Goal: Task Accomplishment & Management: Complete application form

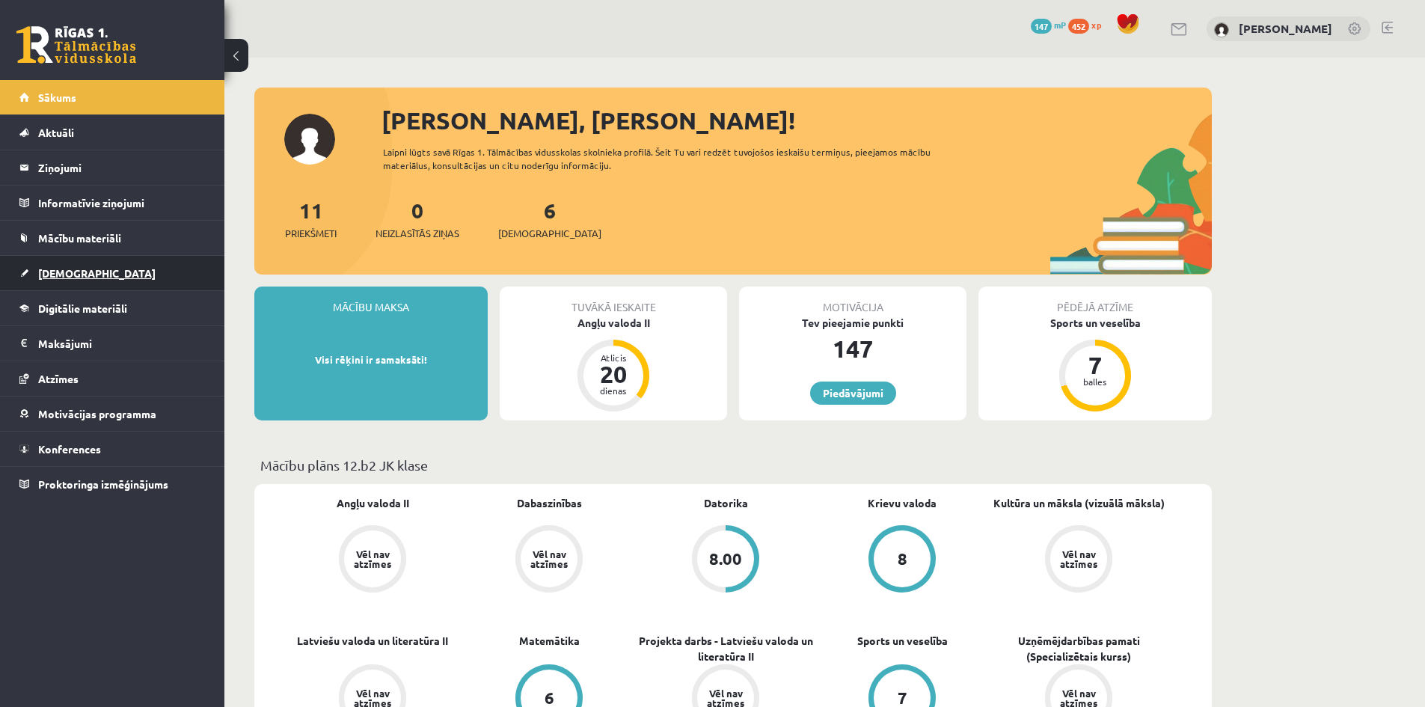
click at [93, 271] on link "[DEMOGRAPHIC_DATA]" at bounding box center [112, 273] width 186 height 34
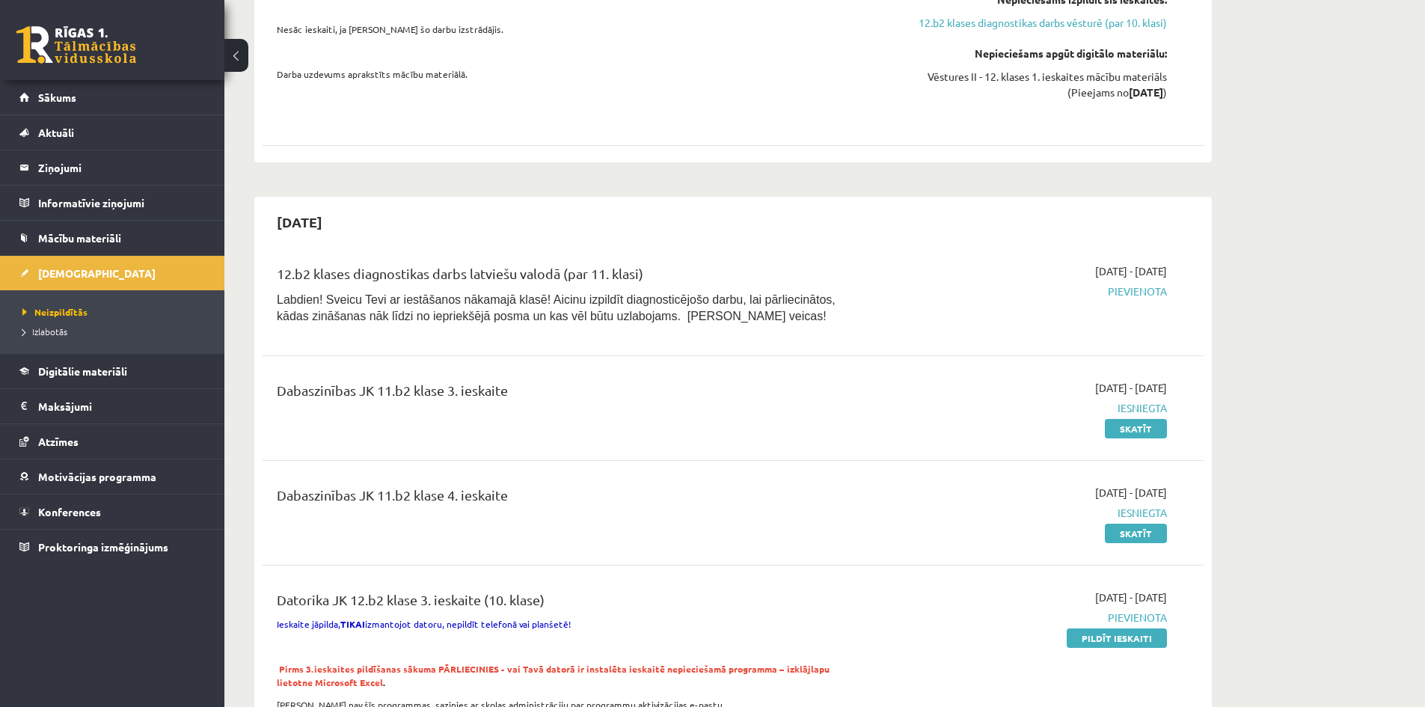
scroll to position [599, 0]
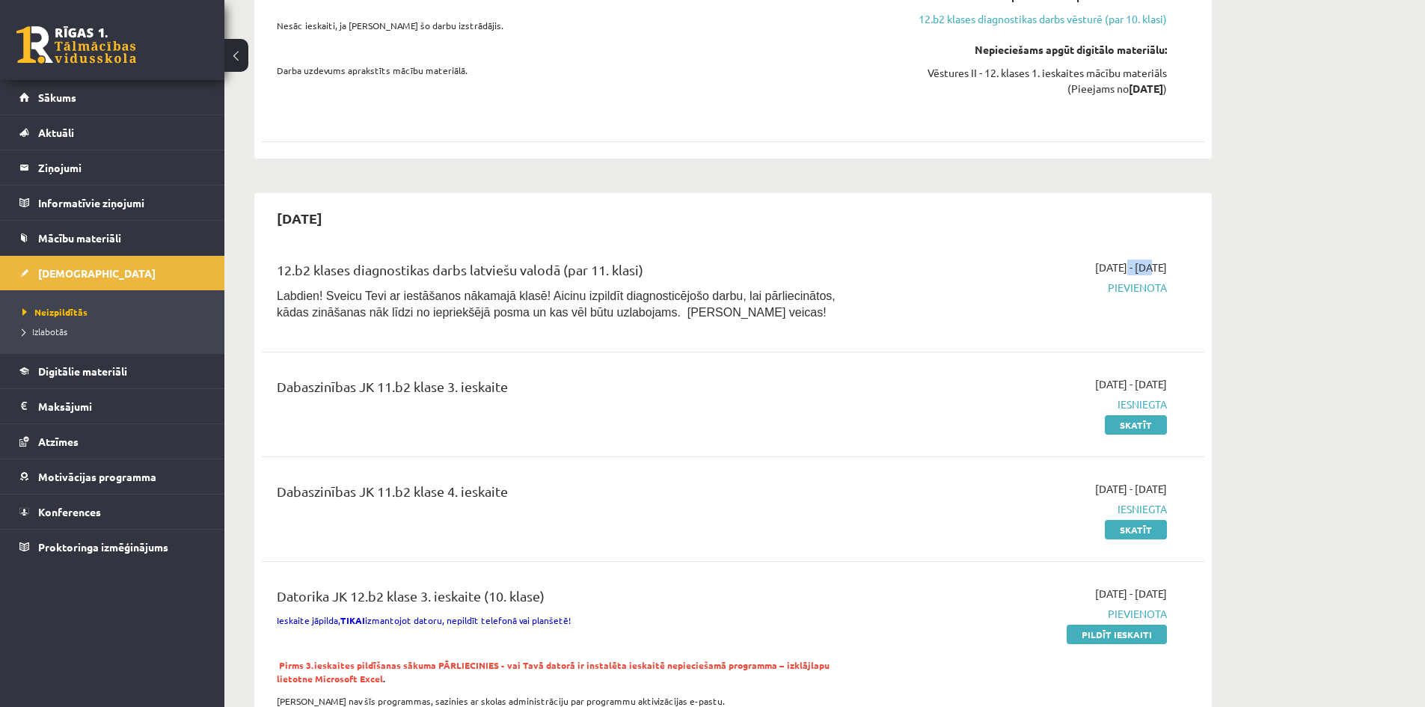
drag, startPoint x: 1085, startPoint y: 265, endPoint x: 1109, endPoint y: 263, distance: 24.0
click at [1109, 263] on span "[DATE] - [DATE]" at bounding box center [1131, 268] width 72 height 16
click at [899, 335] on div "12.b2 klases diagnostikas darbs latviešu valodā (par 11. klasi) Labdien! Sveicu…" at bounding box center [733, 294] width 943 height 99
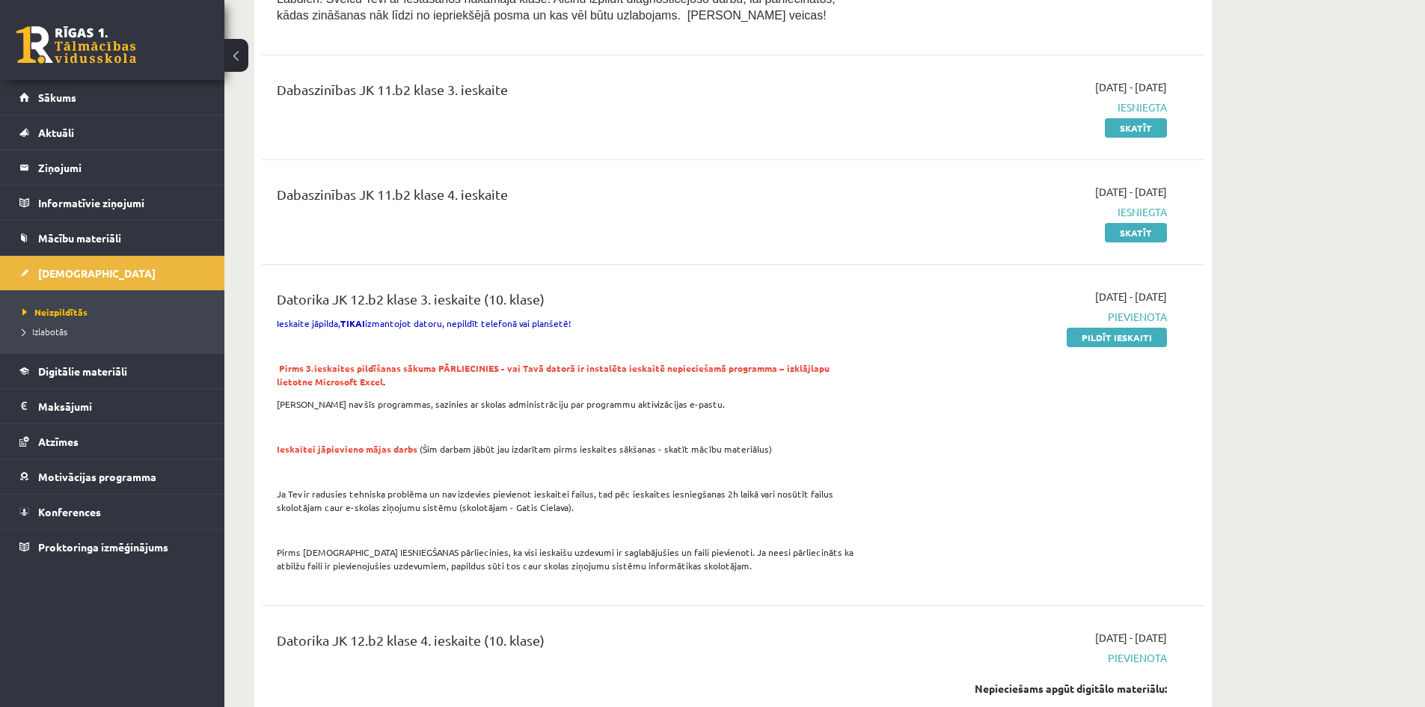
scroll to position [898, 0]
click at [55, 325] on link "Izlabotās" at bounding box center [115, 331] width 187 height 13
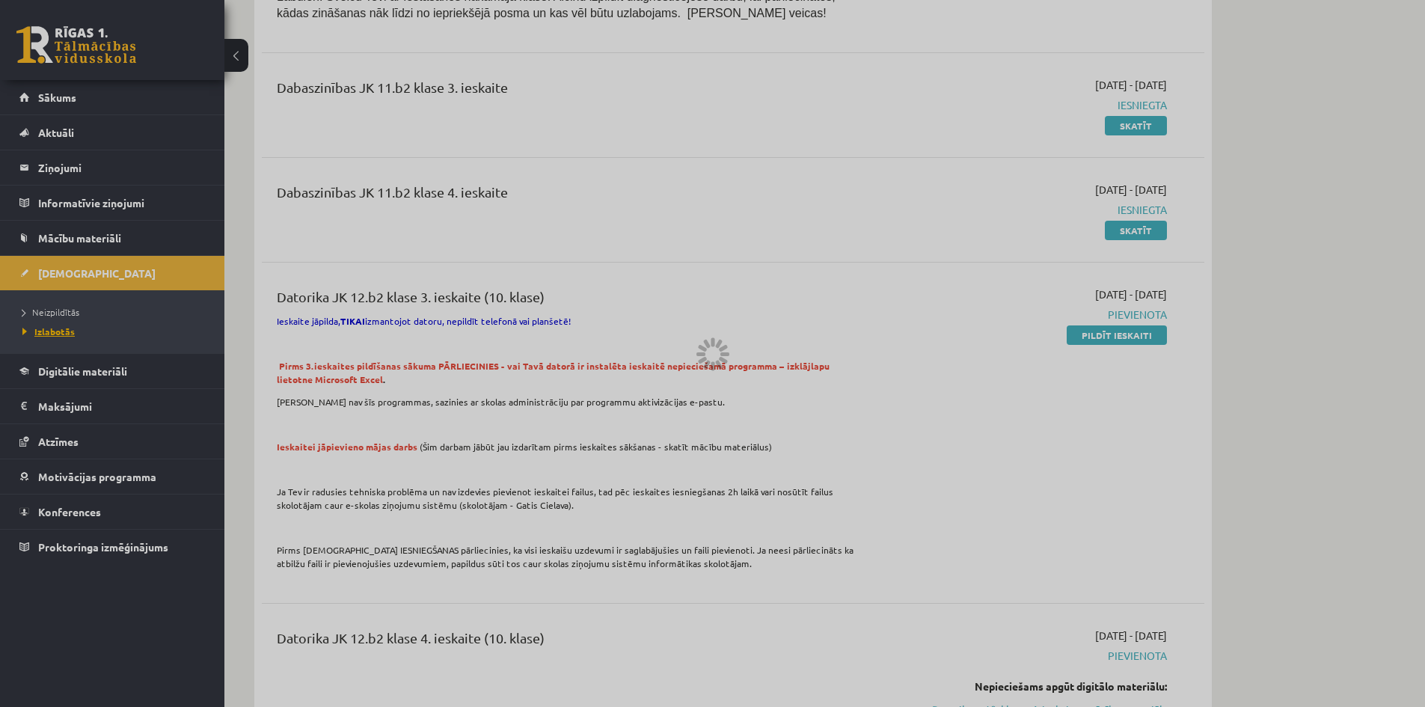
scroll to position [240, 0]
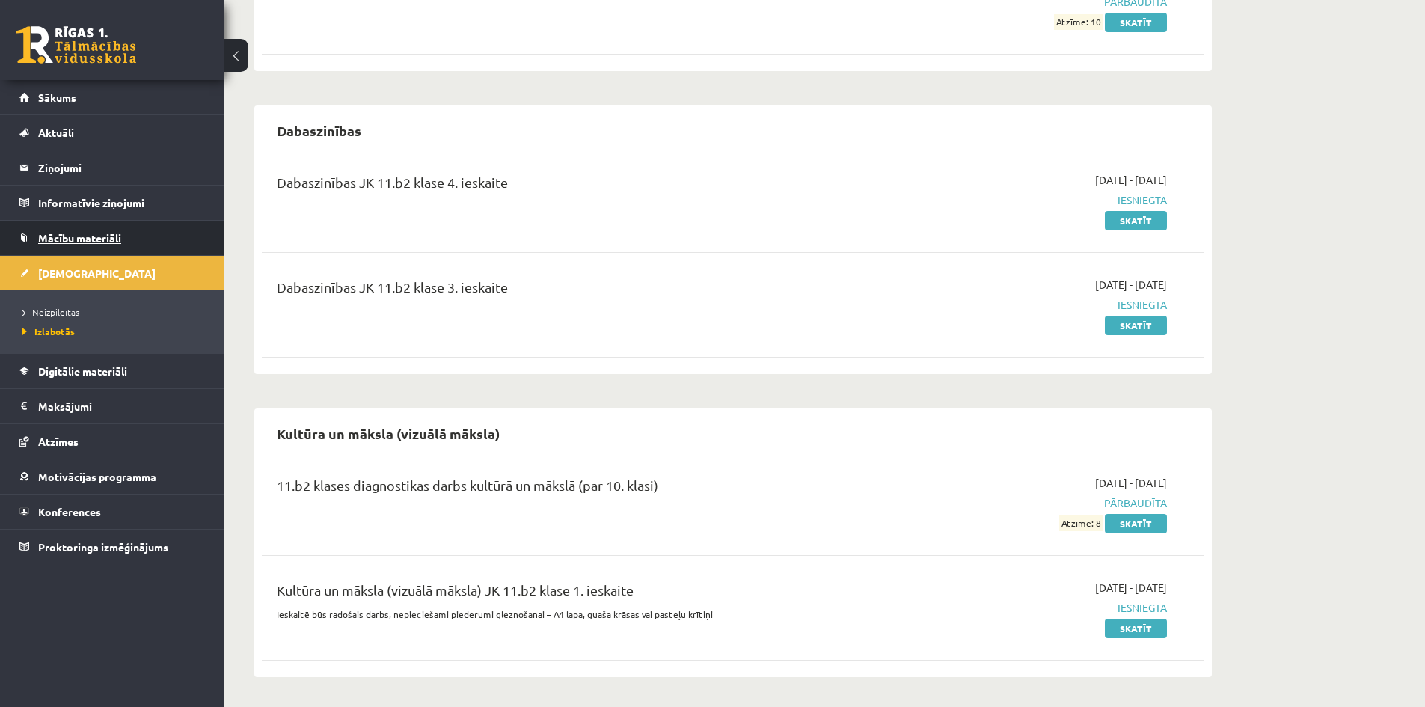
click at [88, 224] on link "Mācību materiāli" at bounding box center [112, 238] width 186 height 34
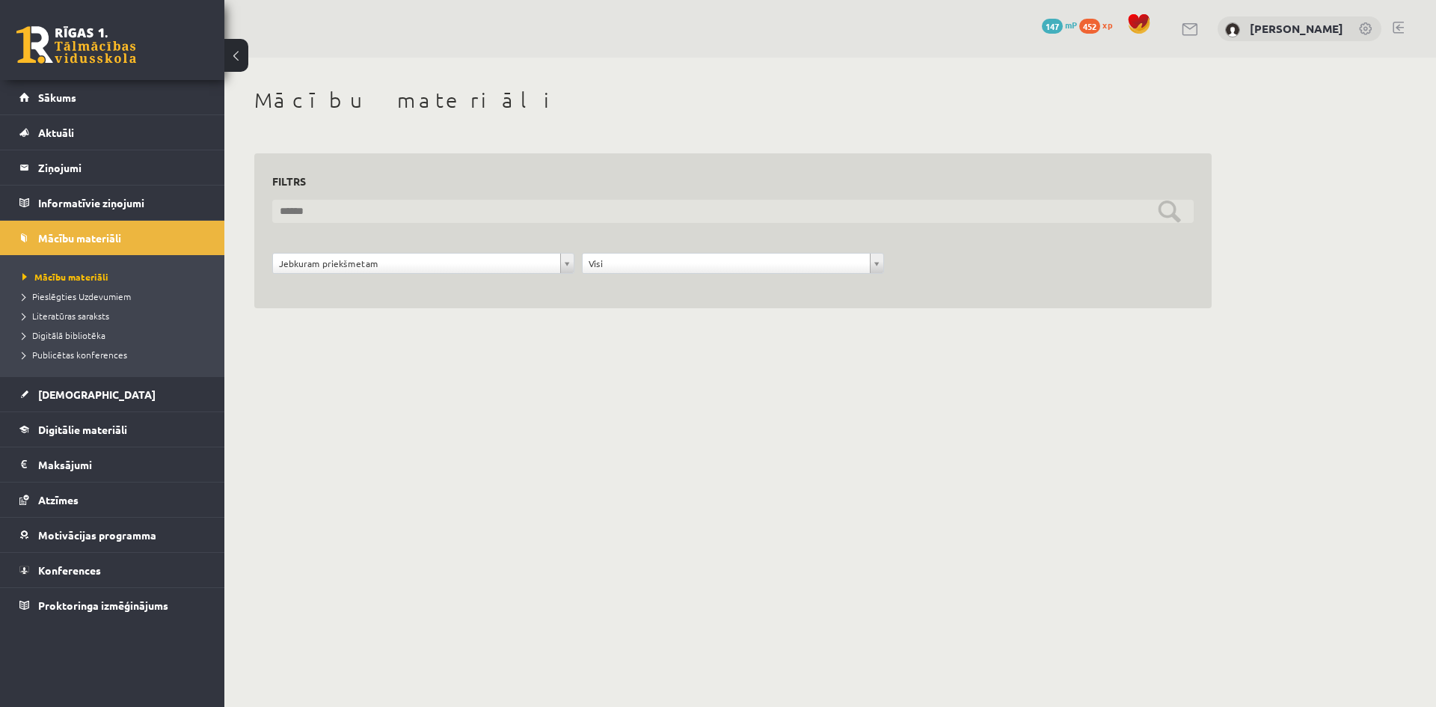
click at [373, 208] on input "text" at bounding box center [733, 211] width 922 height 23
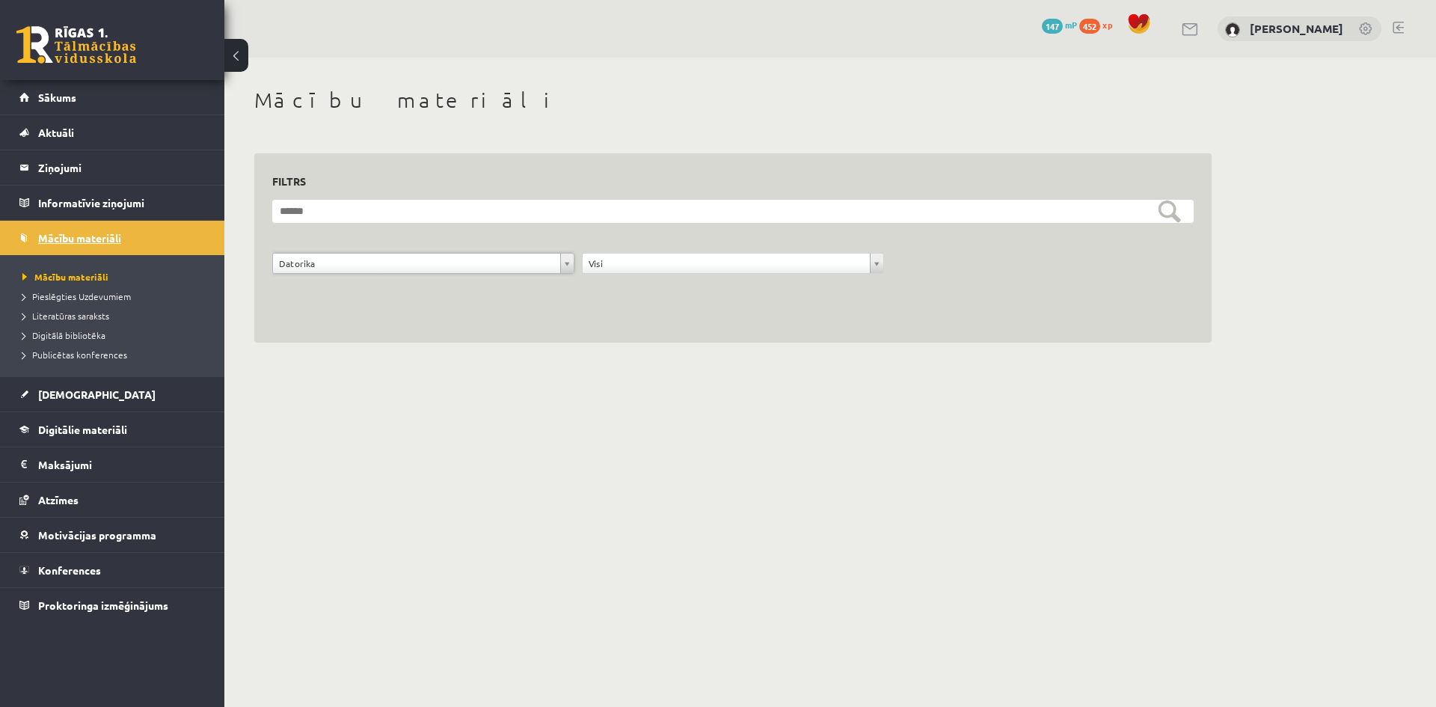
click at [105, 239] on span "Mācību materiāli" at bounding box center [79, 237] width 83 height 13
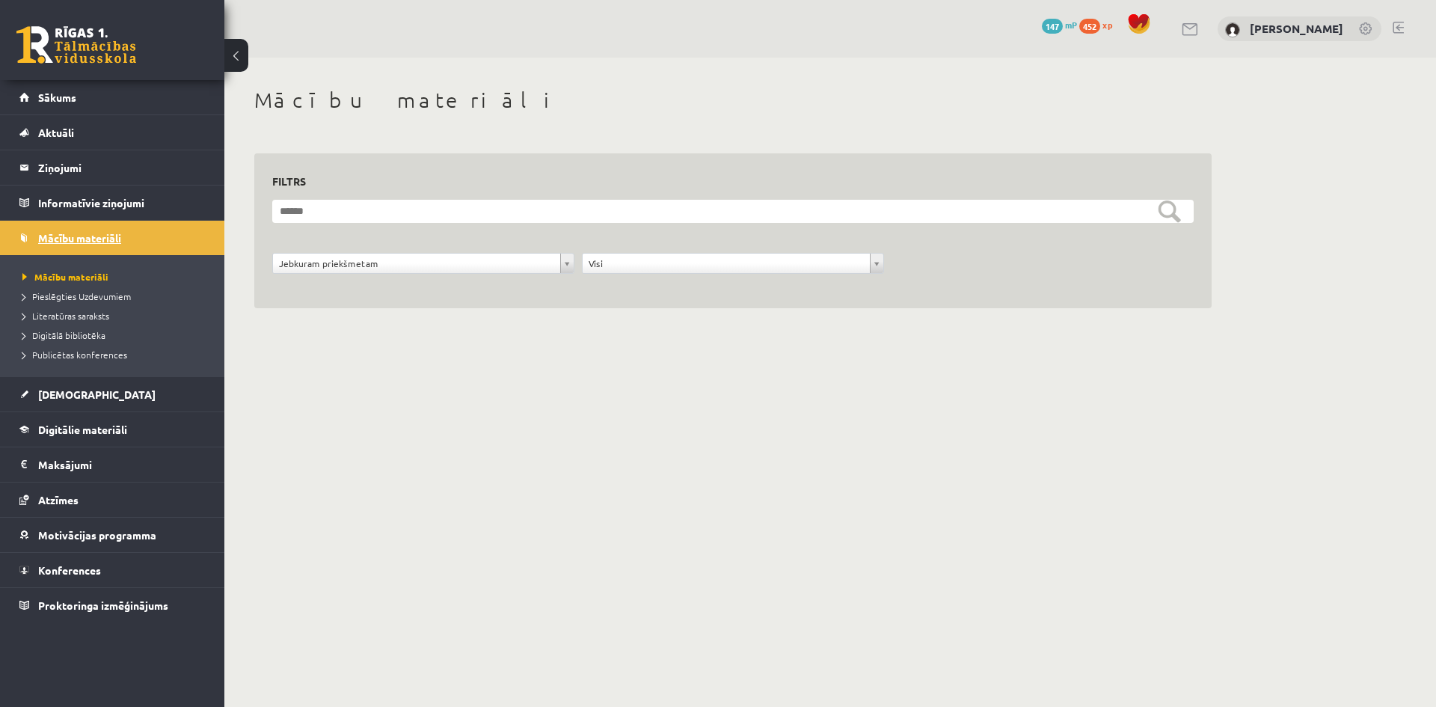
click at [105, 239] on span "Mācību materiāli" at bounding box center [79, 237] width 83 height 13
drag, startPoint x: 636, startPoint y: 420, endPoint x: 572, endPoint y: 391, distance: 70.3
click at [630, 417] on body "0 Dāvanas 147 mP 452 xp Roberts Lagodskis Sākums Aktuāli Kā mācīties eSKOLĀ Kon…" at bounding box center [718, 353] width 1436 height 707
click at [570, 390] on body "0 Dāvanas 147 mP 452 xp Roberts Lagodskis Sākums Aktuāli Kā mācīties eSKOLĀ Kon…" at bounding box center [718, 353] width 1436 height 707
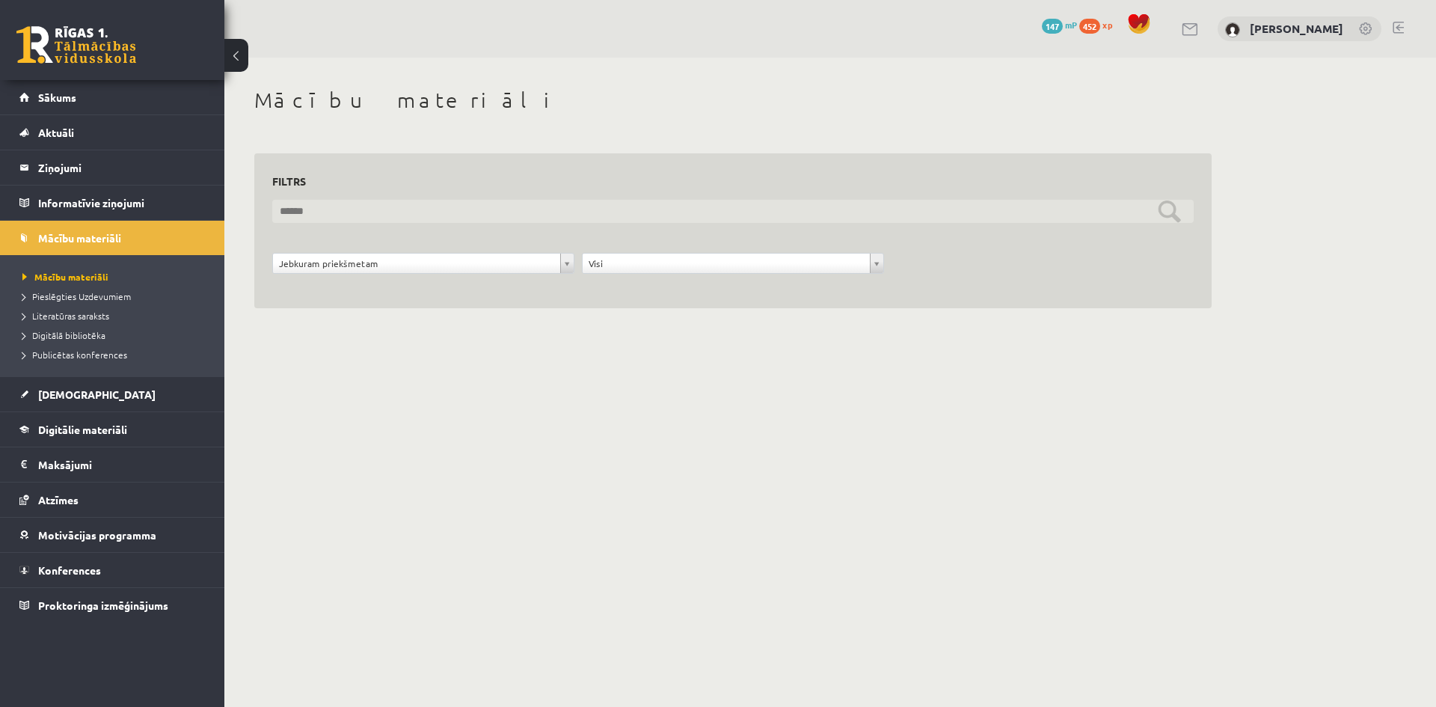
click at [1167, 212] on input "text" at bounding box center [733, 211] width 922 height 23
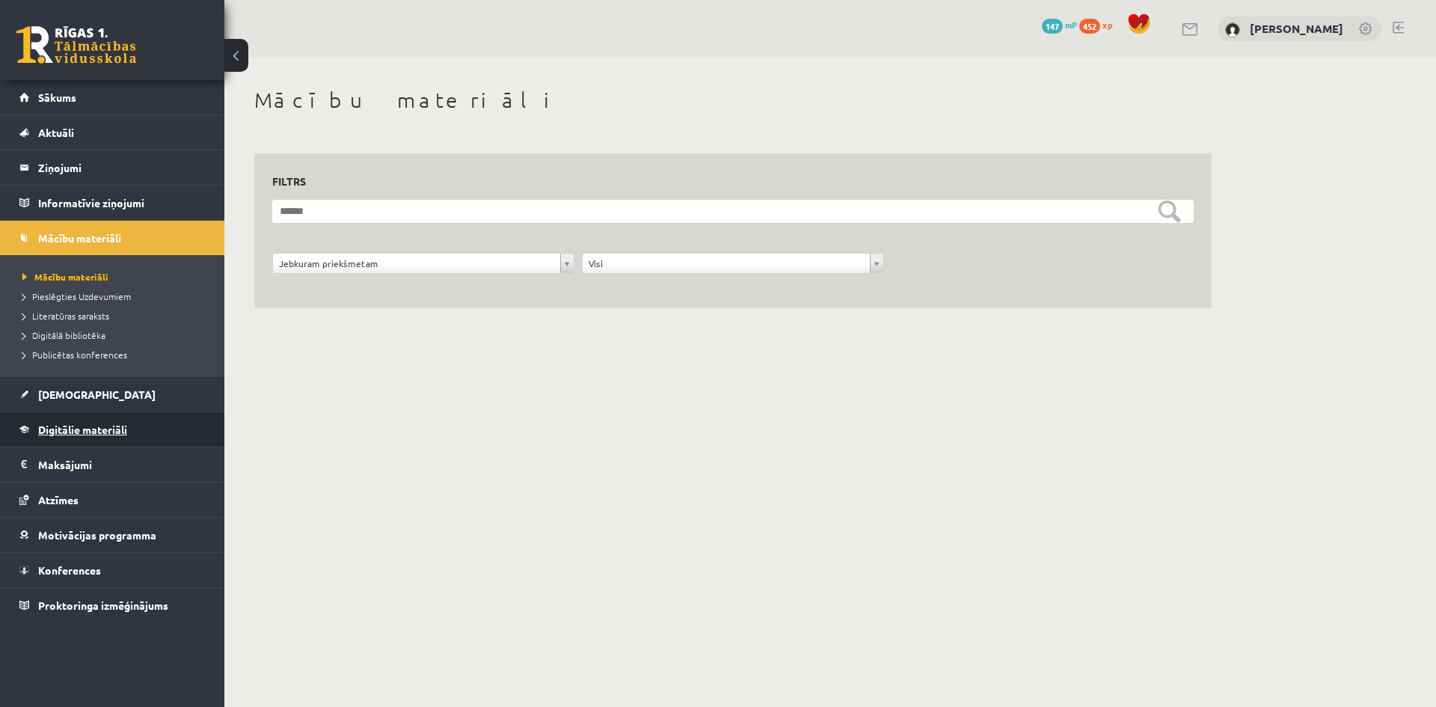
click at [98, 426] on span "Digitālie materiāli" at bounding box center [82, 429] width 89 height 13
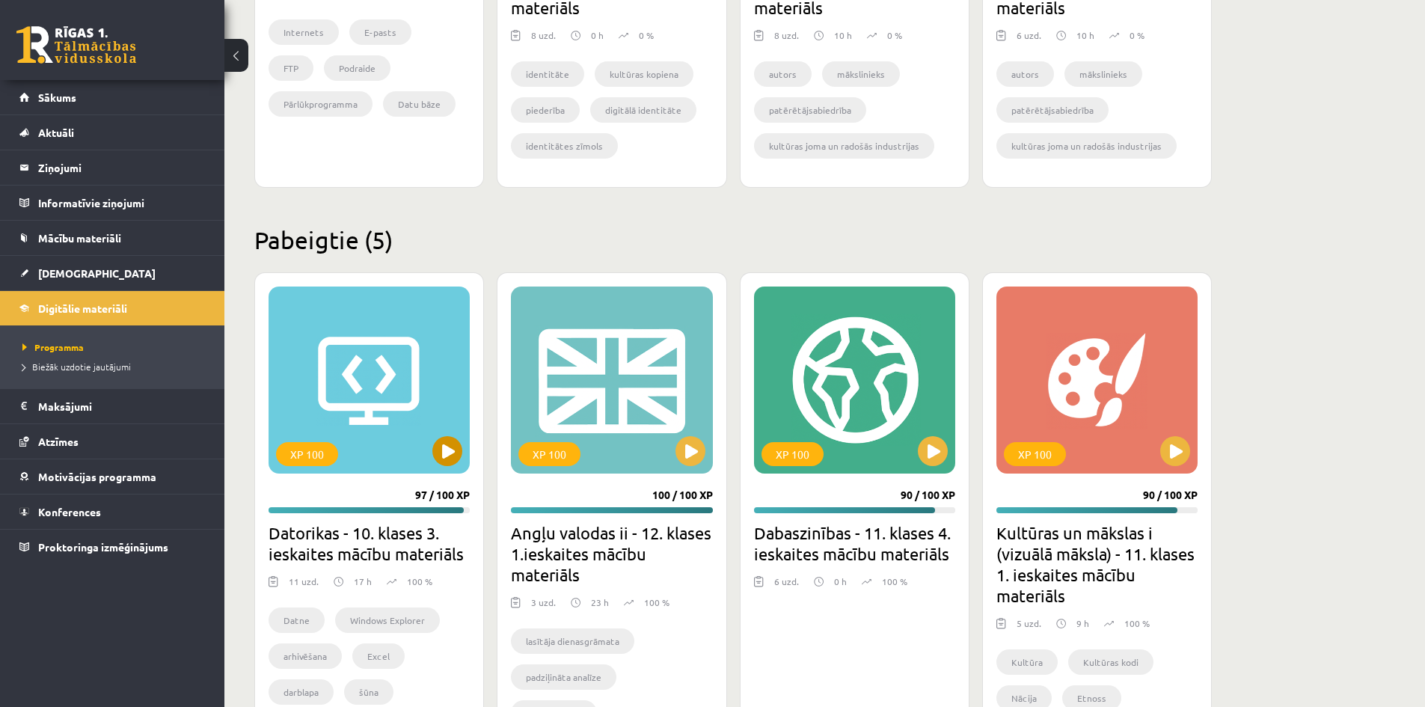
scroll to position [748, 0]
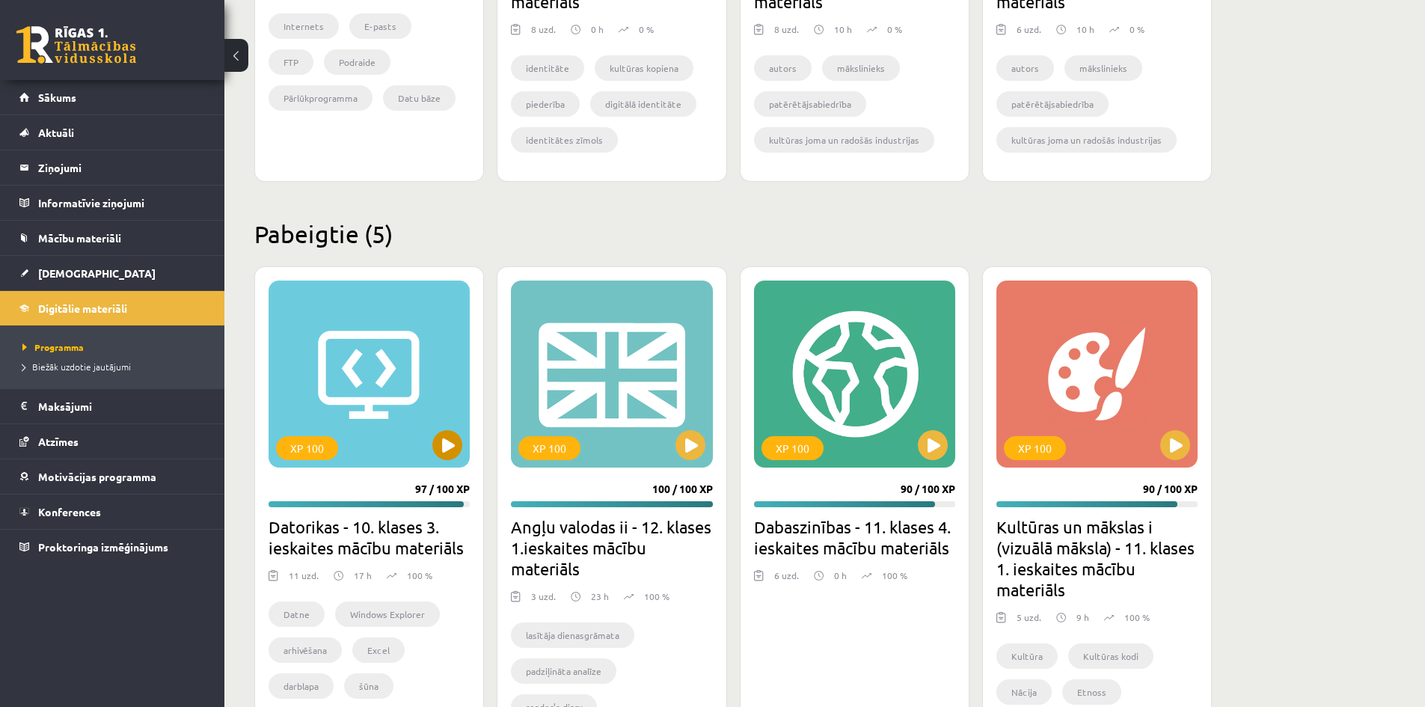
click at [390, 332] on div "XP 100" at bounding box center [369, 374] width 201 height 187
click at [297, 450] on div "XP 100" at bounding box center [307, 448] width 62 height 24
click at [377, 322] on div "XP 100" at bounding box center [369, 374] width 201 height 187
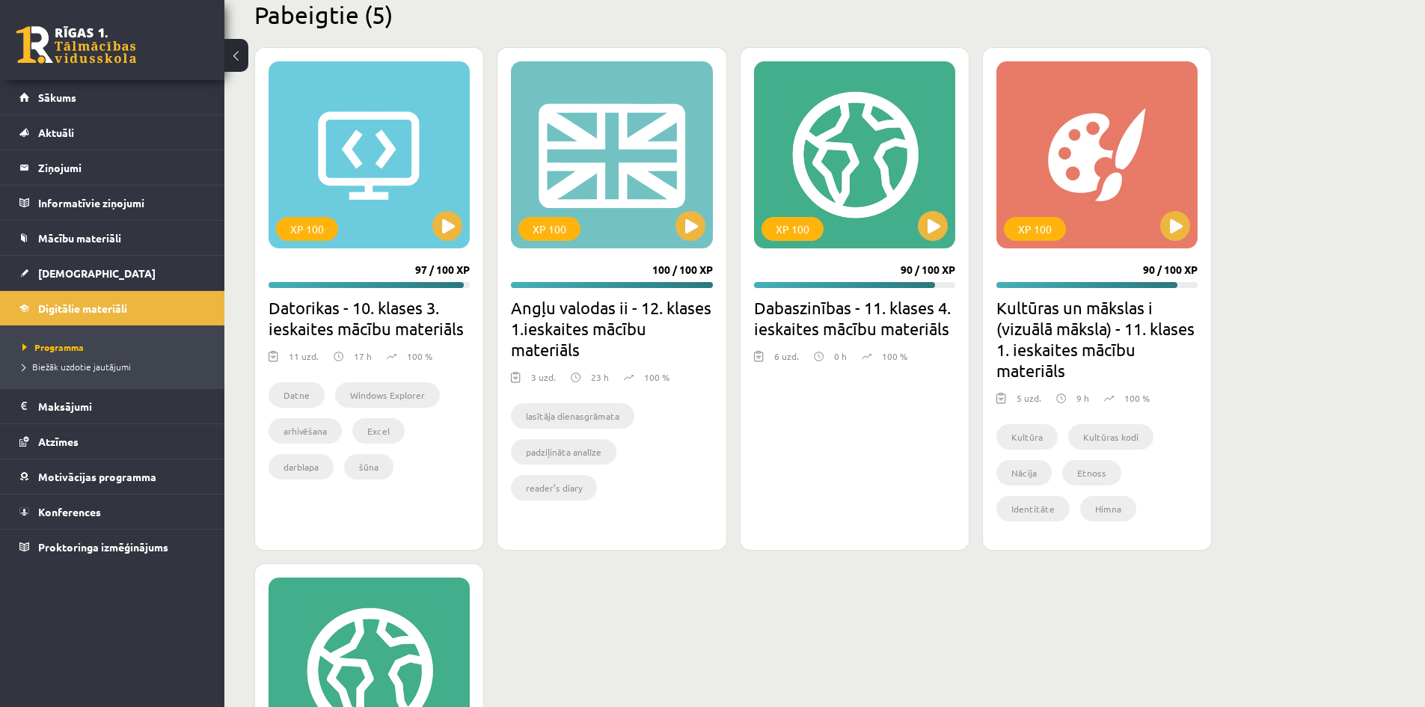
scroll to position [973, 0]
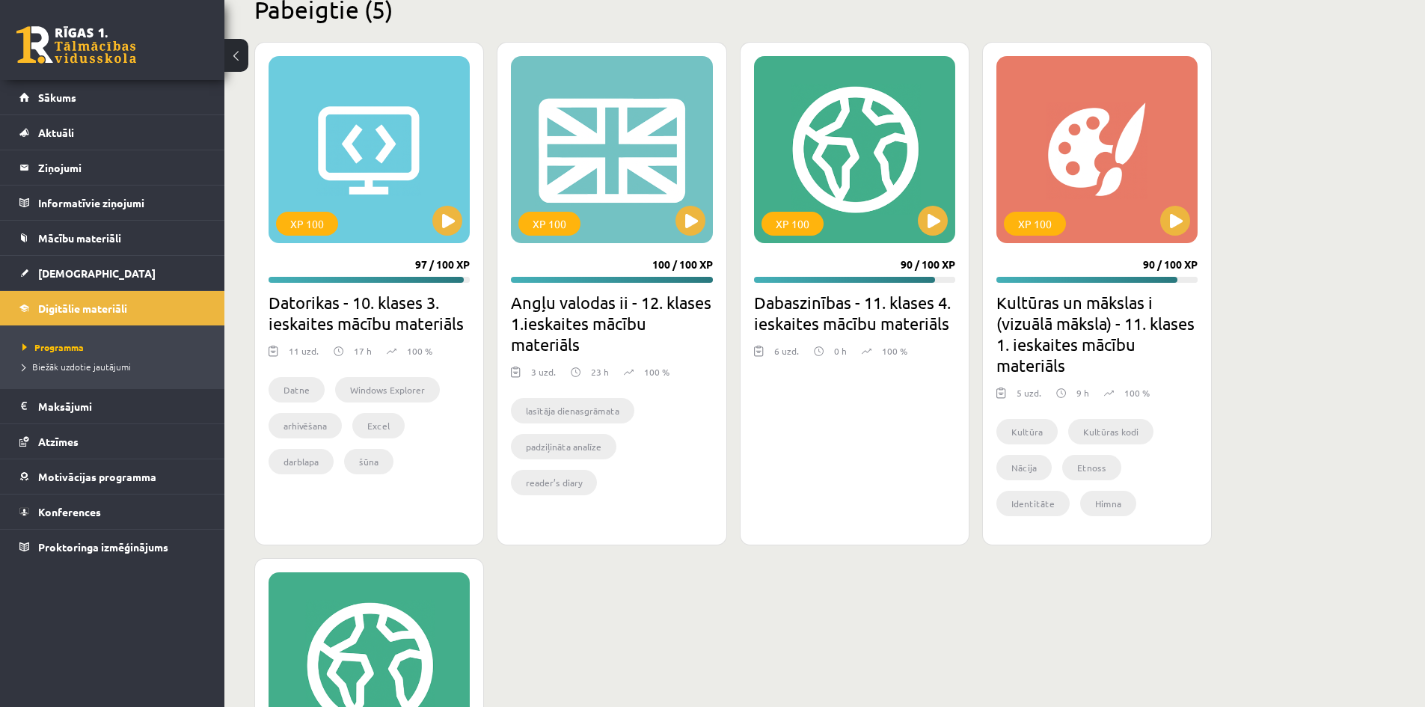
drag, startPoint x: 399, startPoint y: 426, endPoint x: 423, endPoint y: 436, distance: 26.1
click at [400, 426] on li "Excel" at bounding box center [378, 425] width 52 height 25
click at [430, 444] on ul "Datne Windows Explorer arhivēšana Excel darblapa šūna funkcijas absolūtā un rel…" at bounding box center [369, 429] width 201 height 105
click at [443, 281] on div "XP 100 97 / 100 XP Datorikas - 10. klases 3. ieskaites mācību materiāls 11 uzd.…" at bounding box center [369, 294] width 230 height 504
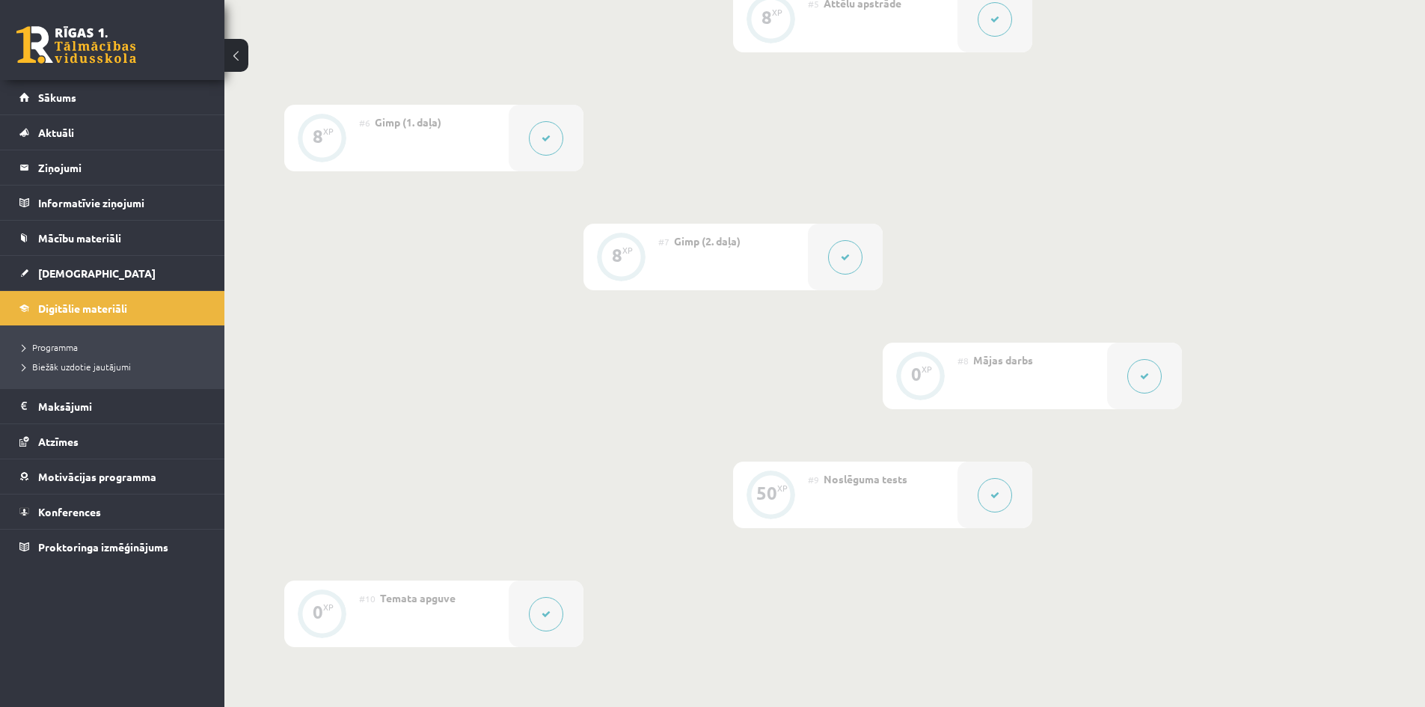
scroll to position [973, 0]
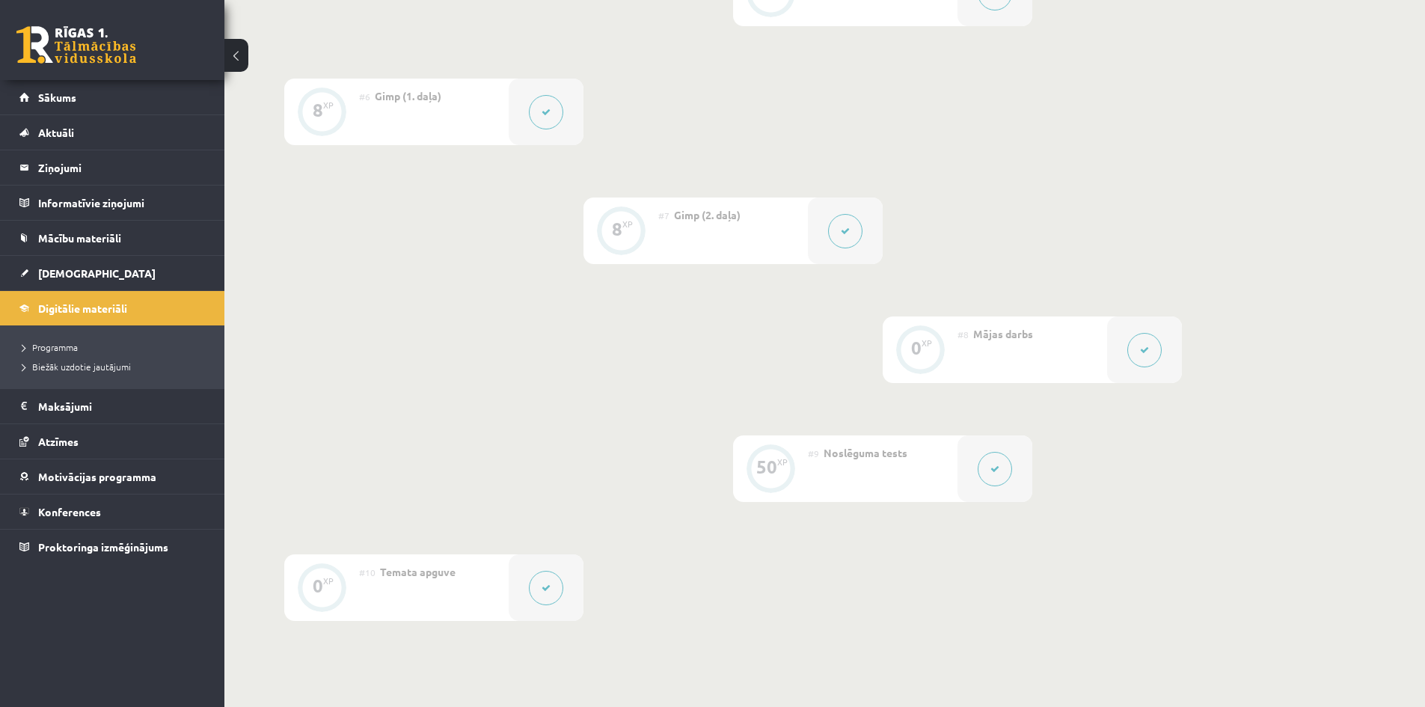
click at [930, 348] on div "0 XP" at bounding box center [920, 347] width 45 height 45
click at [1164, 344] on div at bounding box center [1144, 349] width 75 height 67
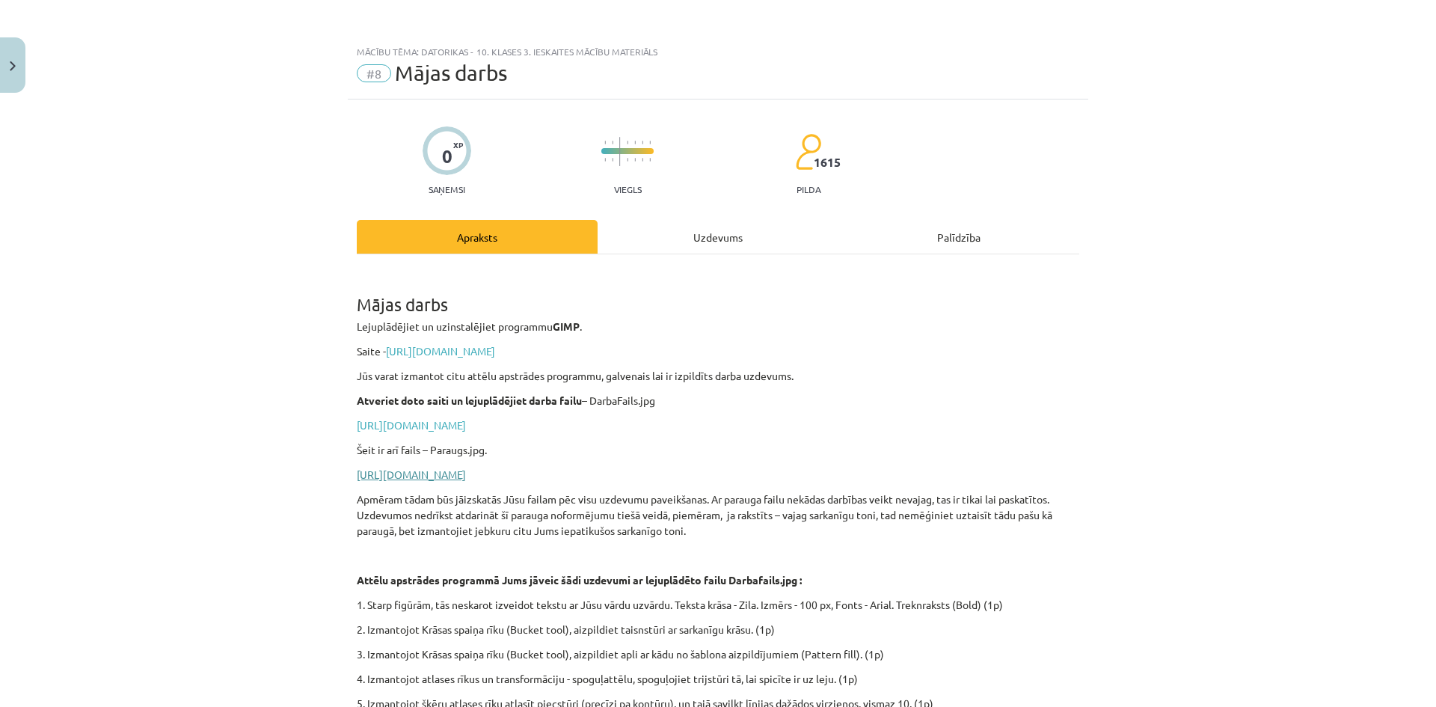
click at [466, 474] on link "https://drive.google.com/file/d/1tC7VuhplGfdY5VcI2eNKGUXRdEQ7OY1S/view?usp=shar…" at bounding box center [411, 474] width 109 height 13
click at [559, 467] on p "https://drive.google.com/file/d/1tC7VuhplGfdY5VcI2eNKGUXRdEQ7OY1S/view?usp=shar…" at bounding box center [718, 475] width 723 height 16
click at [466, 473] on link "https://drive.google.com/file/d/1tC7VuhplGfdY5VcI2eNKGUXRdEQ7OY1S/view?usp=shar…" at bounding box center [411, 474] width 109 height 13
click at [13, 52] on button "Close" at bounding box center [12, 64] width 25 height 55
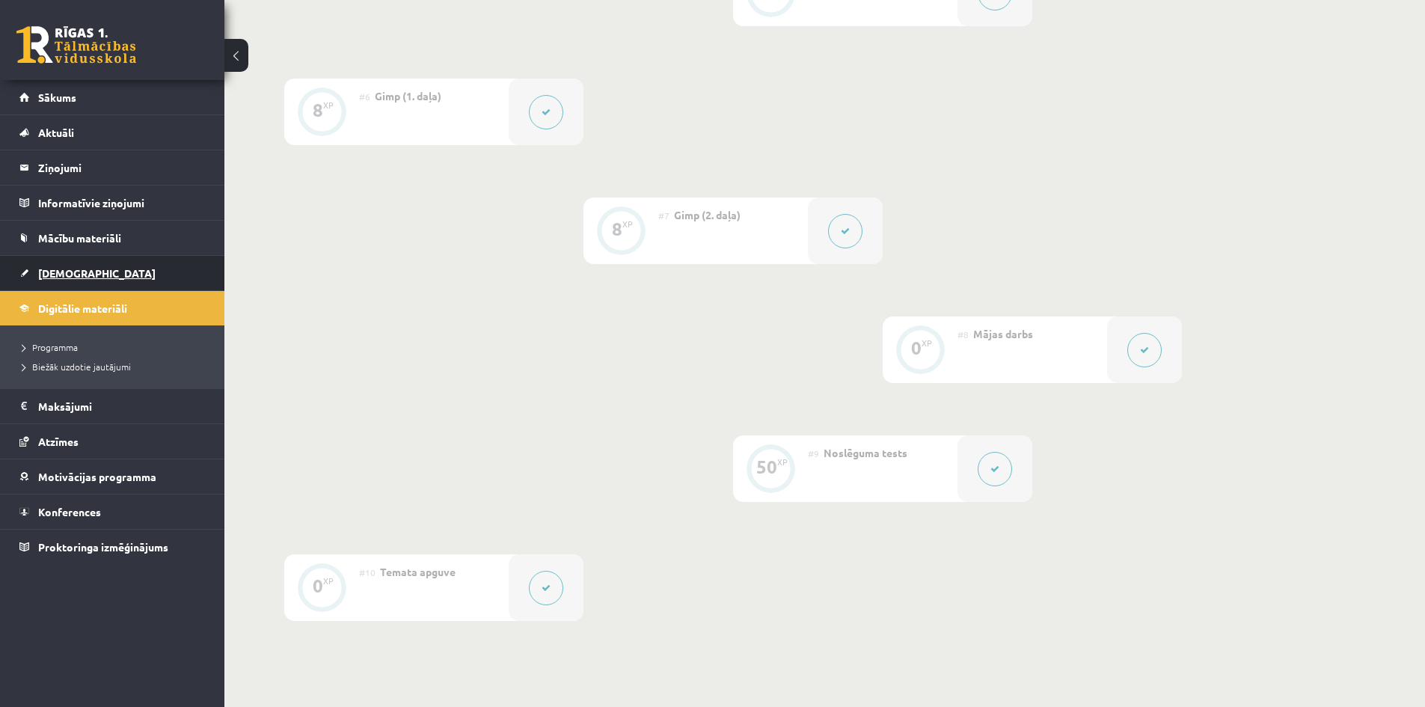
click at [84, 278] on link "[DEMOGRAPHIC_DATA]" at bounding box center [112, 273] width 186 height 34
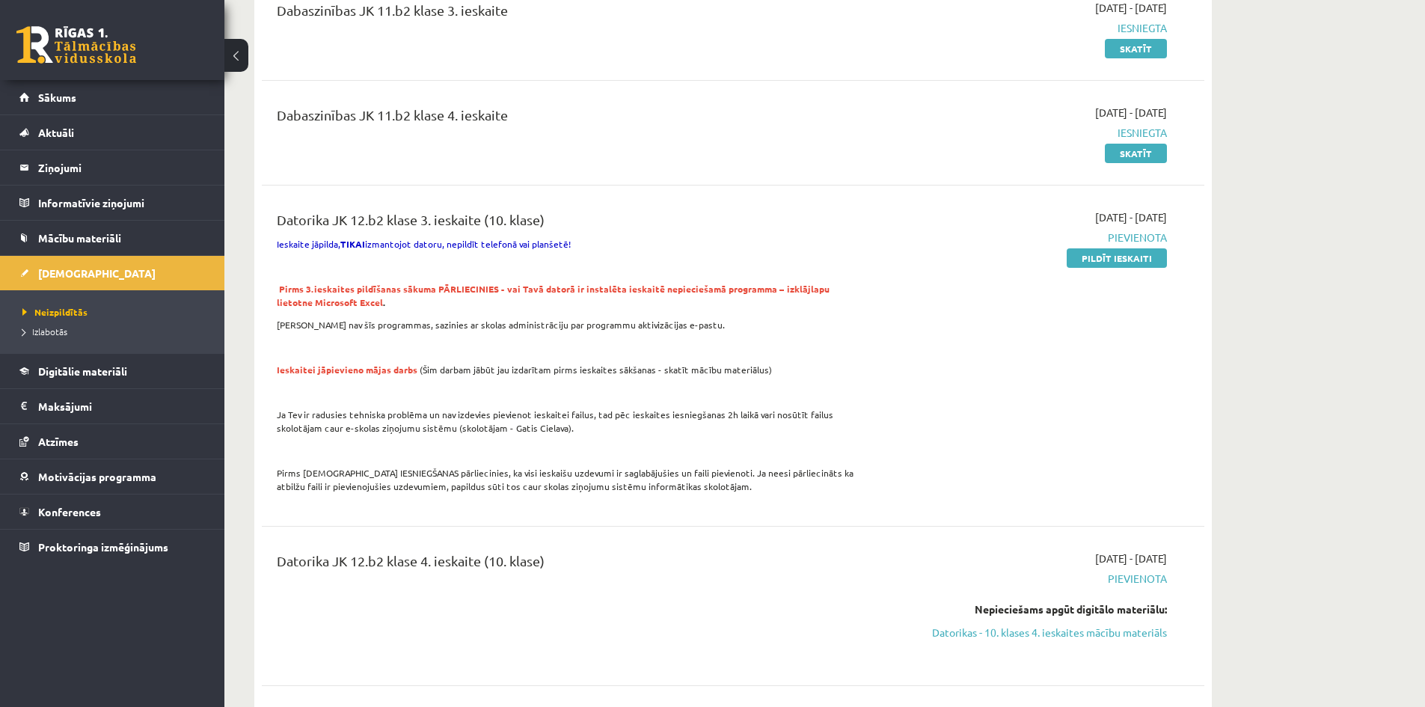
scroll to position [973, 0]
drag, startPoint x: 1116, startPoint y: 255, endPoint x: 775, endPoint y: 82, distance: 382.1
click at [1116, 255] on link "Pildīt ieskaiti" at bounding box center [1117, 260] width 100 height 19
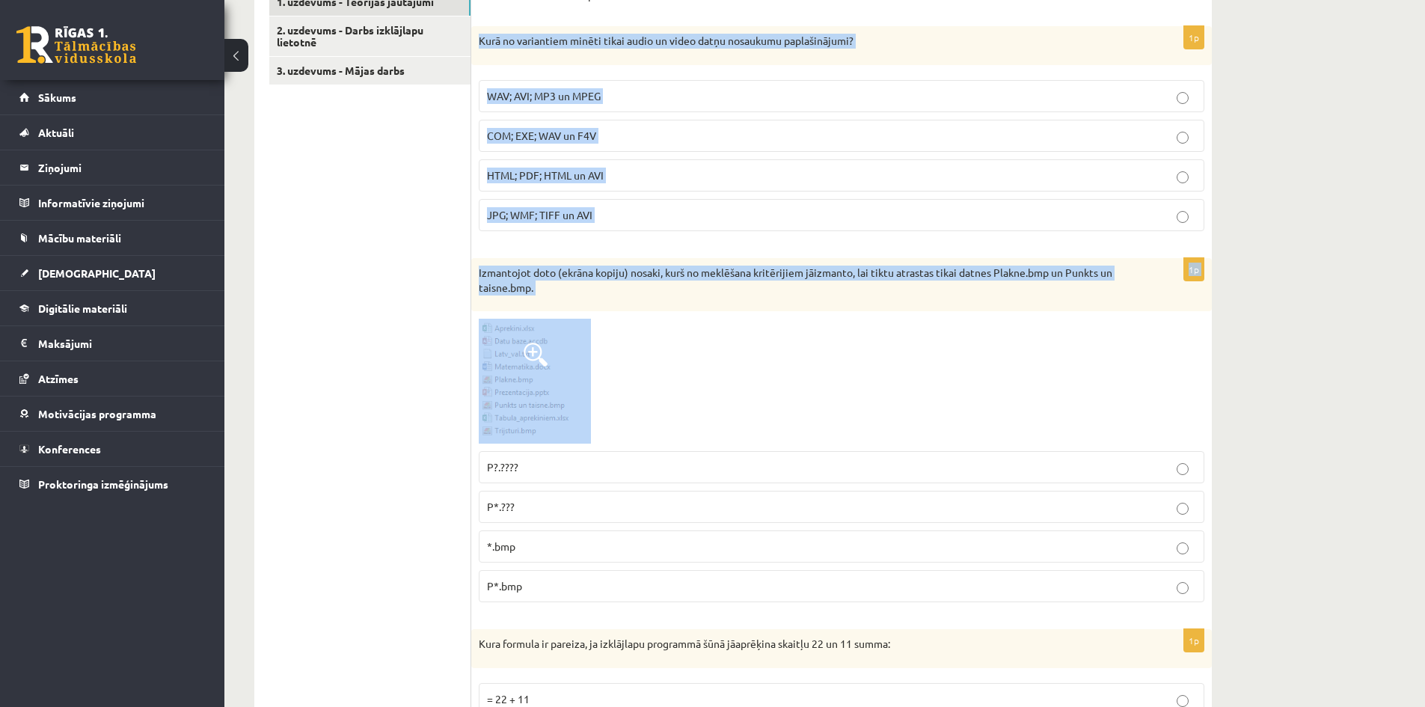
scroll to position [524, 0]
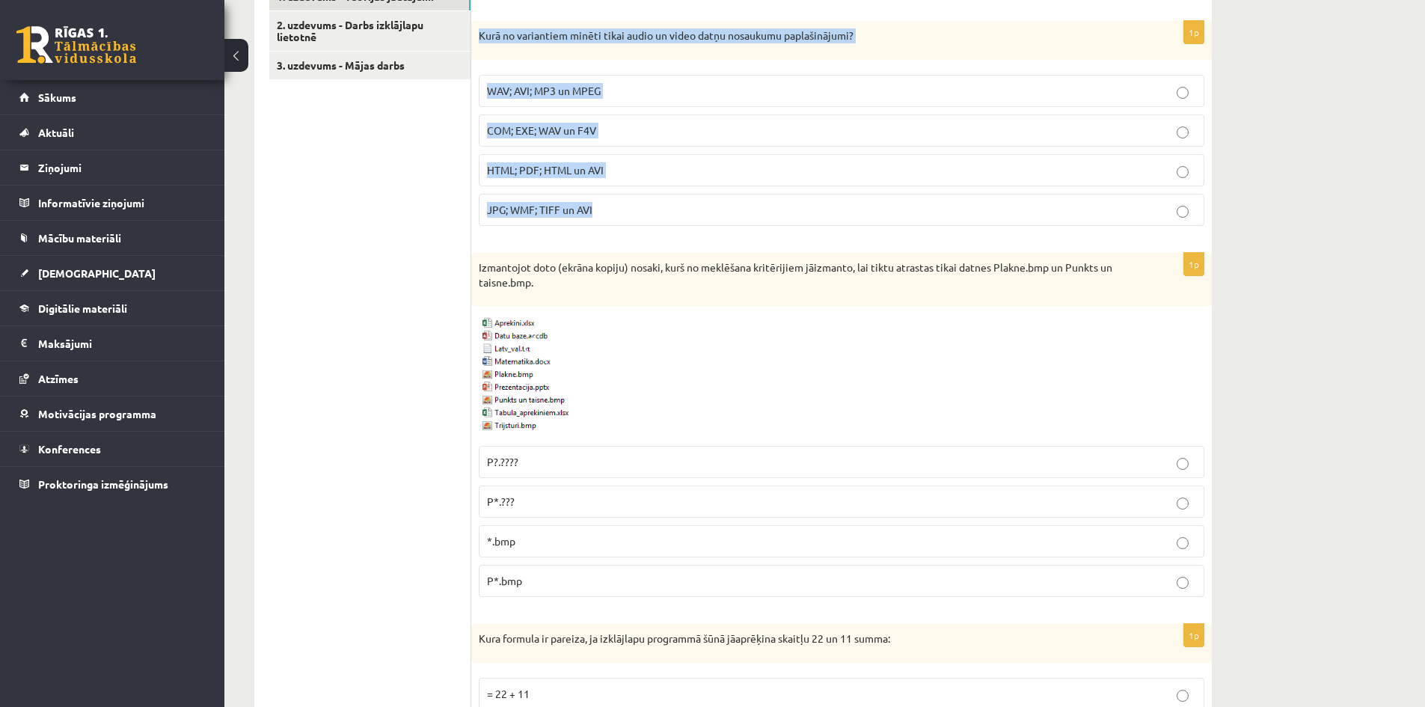
drag, startPoint x: 480, startPoint y: 258, endPoint x: 642, endPoint y: 210, distance: 168.6
click at [642, 210] on div "1p Kurā no variantiem minēti tikai audio un video datņu nosaukumu paplašinājumi…" at bounding box center [841, 129] width 741 height 217
copy div "Kurā no variantiem minēti tikai audio un video datņu nosaukumu paplašinājumi? W…"
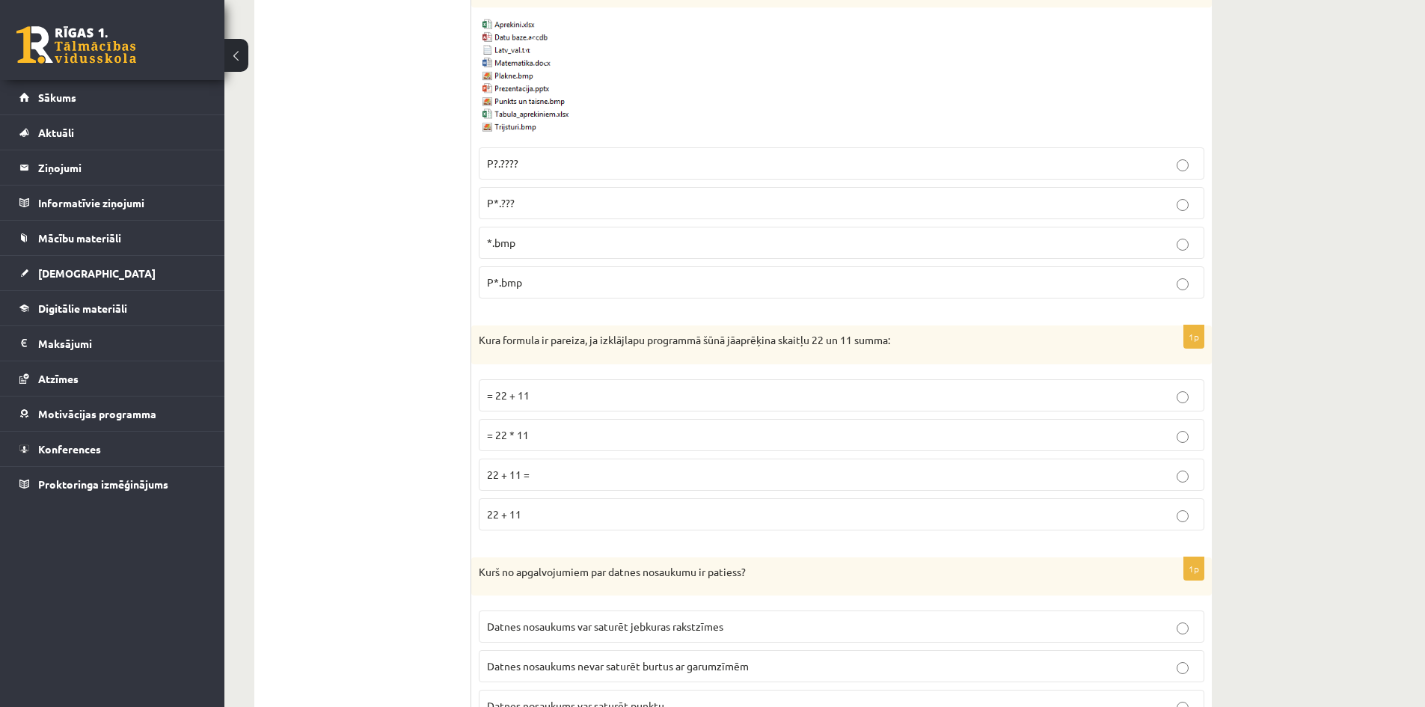
scroll to position [823, 0]
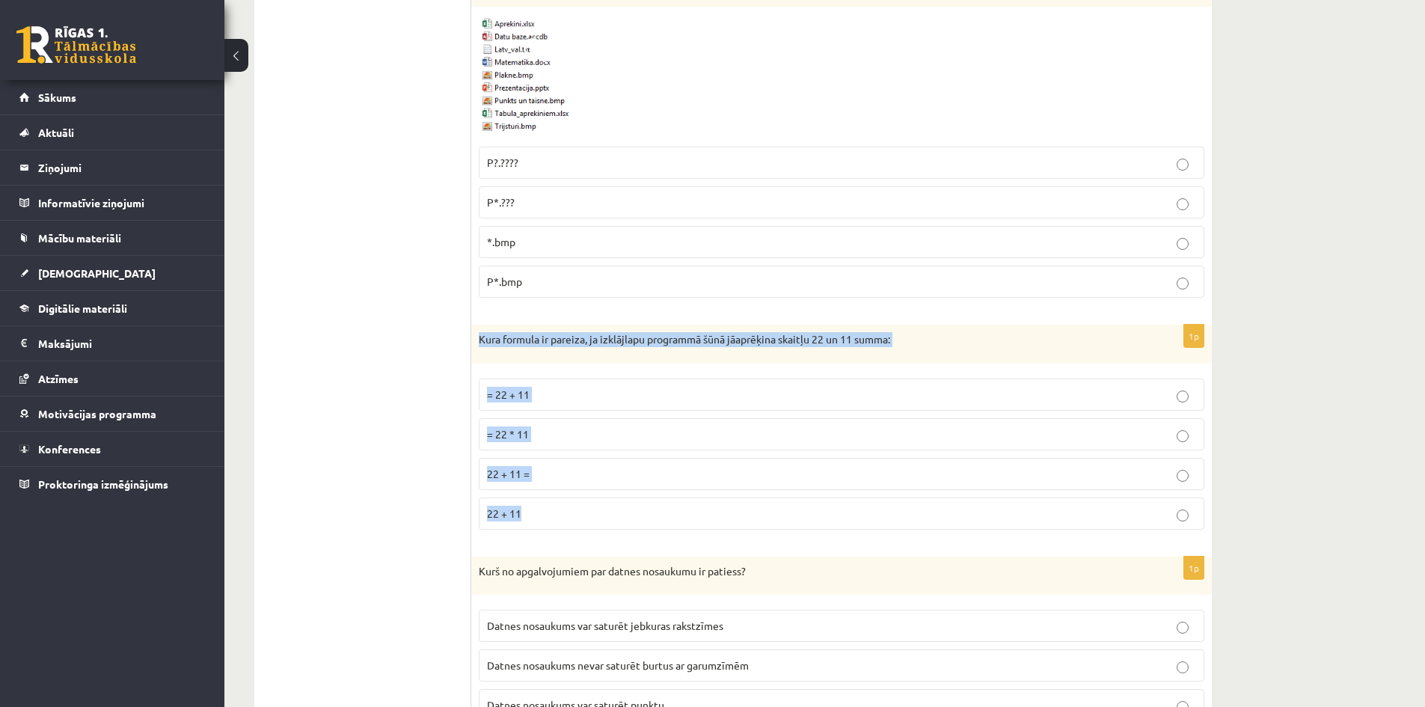
drag, startPoint x: 473, startPoint y: 334, endPoint x: 574, endPoint y: 508, distance: 201.5
click at [574, 508] on div "1p Kura formula ir pareiza, ja izklājlapu programmā šūnā jāaprēķina skaitļu 22 …" at bounding box center [841, 433] width 741 height 217
copy div "Kura formula ir pareiza, ja izklājlapu programmā šūnā jāaprēķina skaitļu 22 un …"
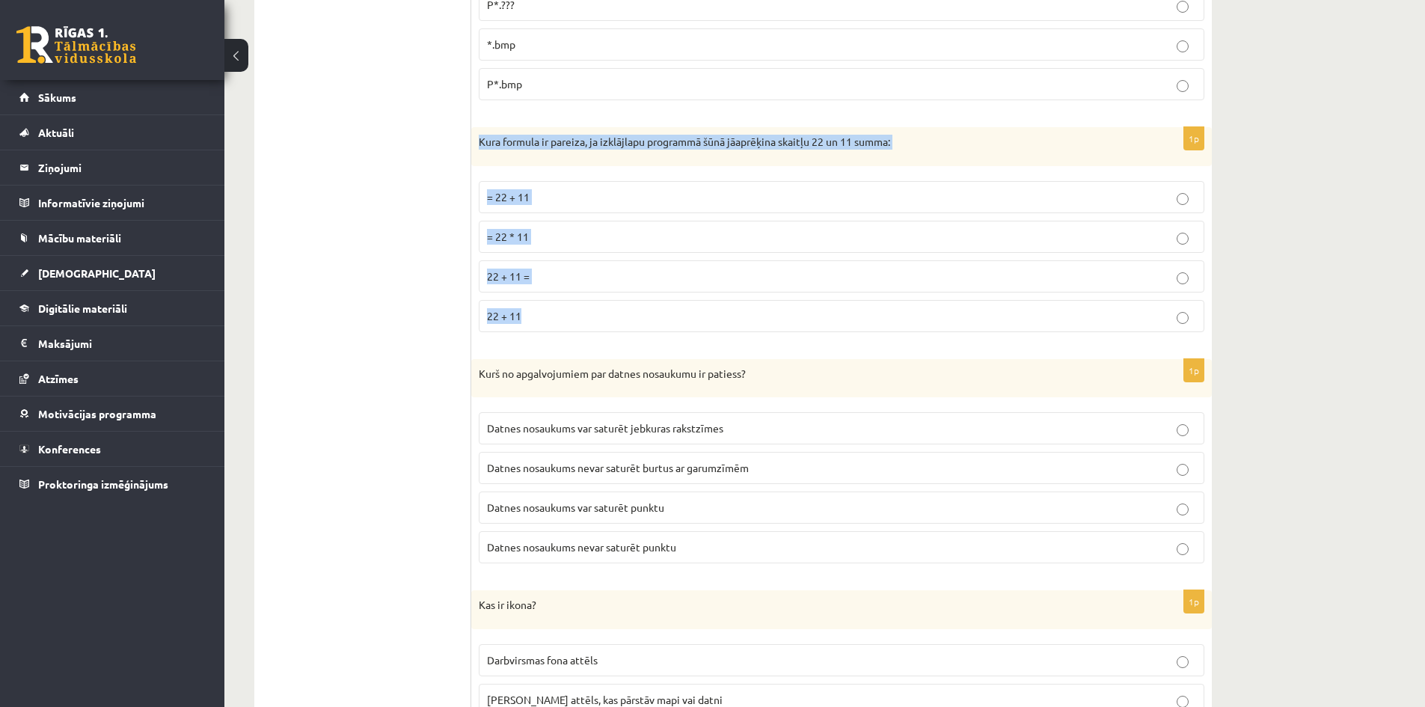
scroll to position [1047, 0]
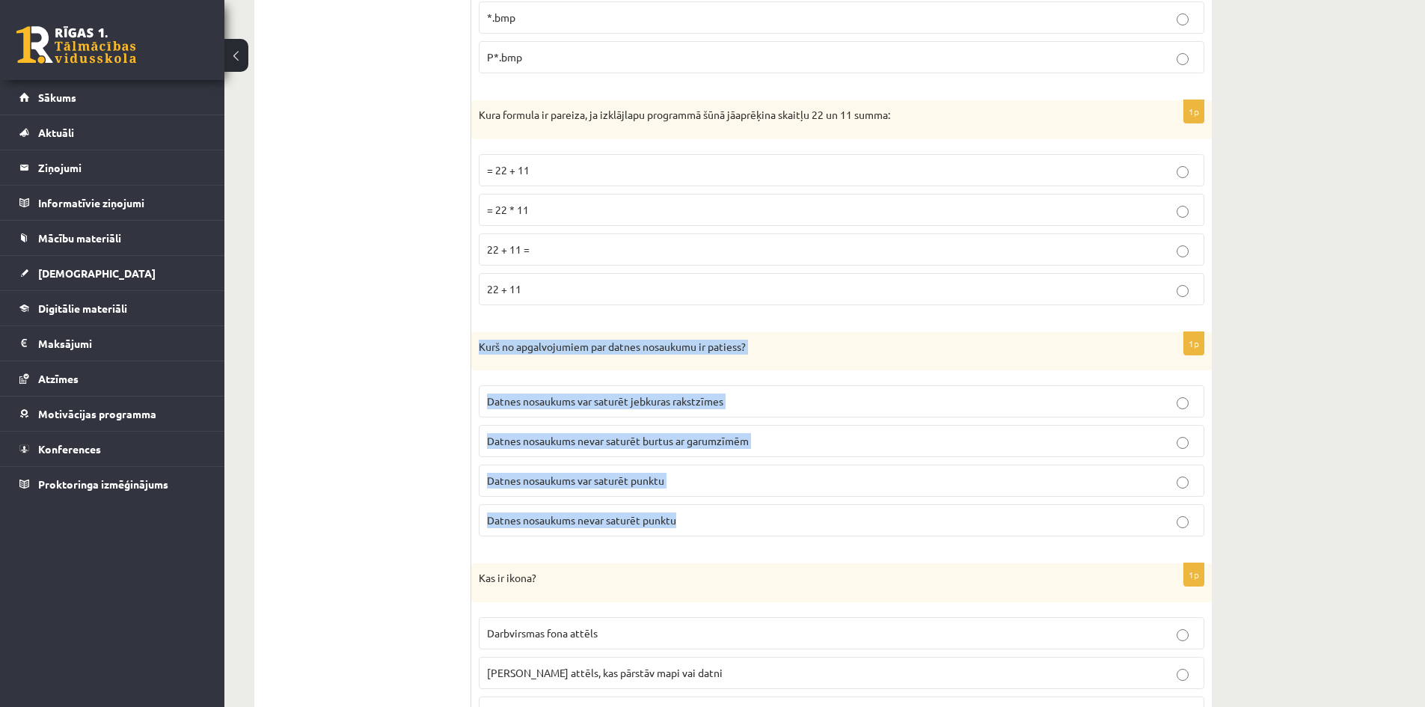
drag, startPoint x: 471, startPoint y: 347, endPoint x: 707, endPoint y: 522, distance: 293.6
click at [707, 522] on div "1p Kurš no apgalvojumiem par datnes nosaukumu ir patiess? Datnes nosaukums var …" at bounding box center [841, 440] width 741 height 217
copy div "Kurš no apgalvojumiem par datnes nosaukumu ir patiess? Datnes nosaukums var sat…"
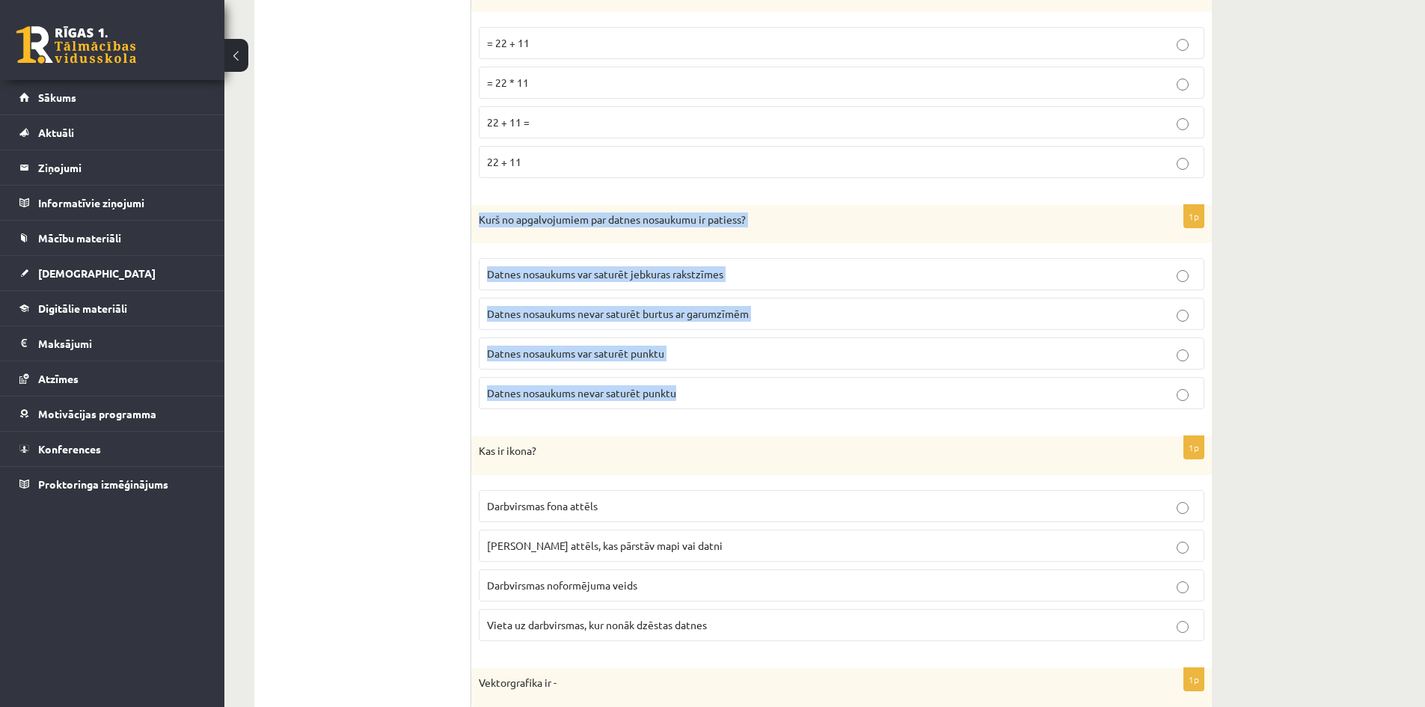
scroll to position [1197, 0]
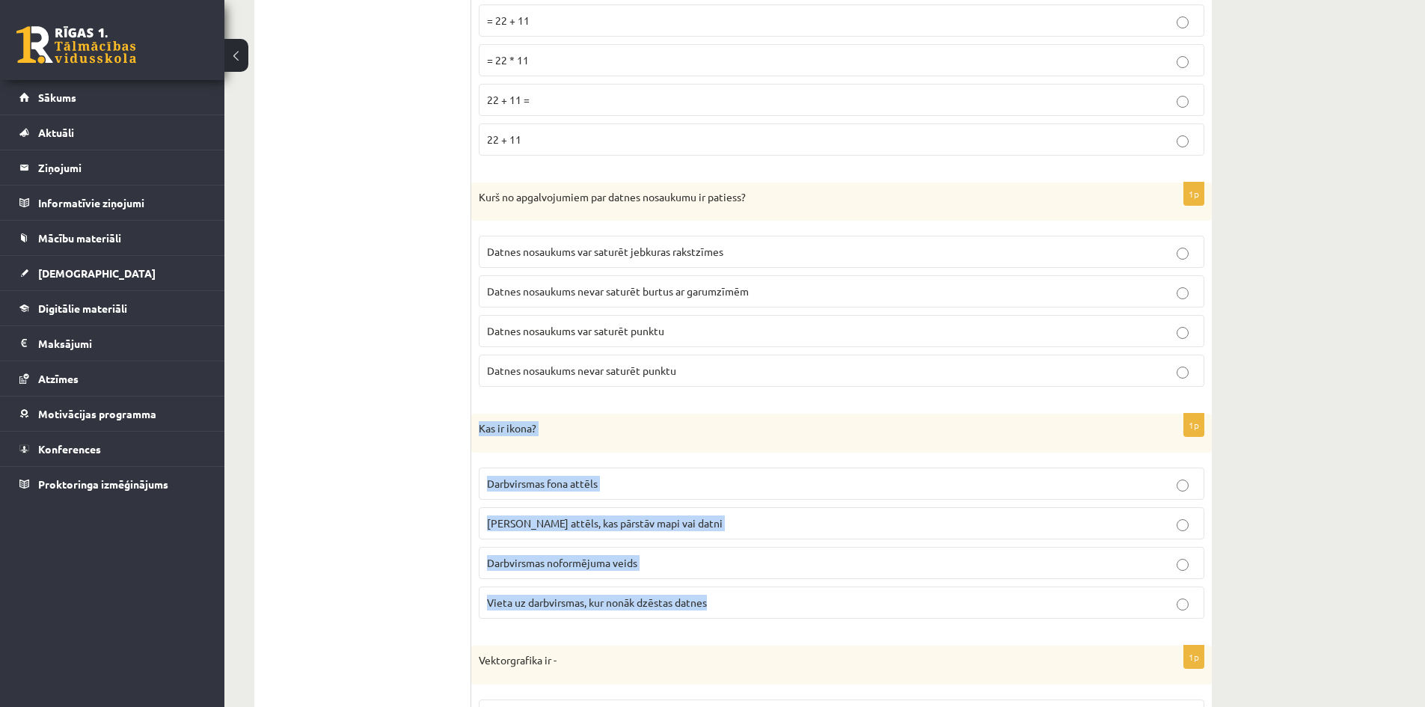
drag, startPoint x: 477, startPoint y: 426, endPoint x: 753, endPoint y: 602, distance: 326.7
click at [753, 602] on div "1p Kas ir ikona? Darbvirsmas fona attēls [PERSON_NAME] attēls, kas pārstāv mapi…" at bounding box center [841, 522] width 741 height 217
copy div "Kas ir ikona? Darbvirsmas fona attēls [PERSON_NAME] attēls, kas pārstāv mapi va…"
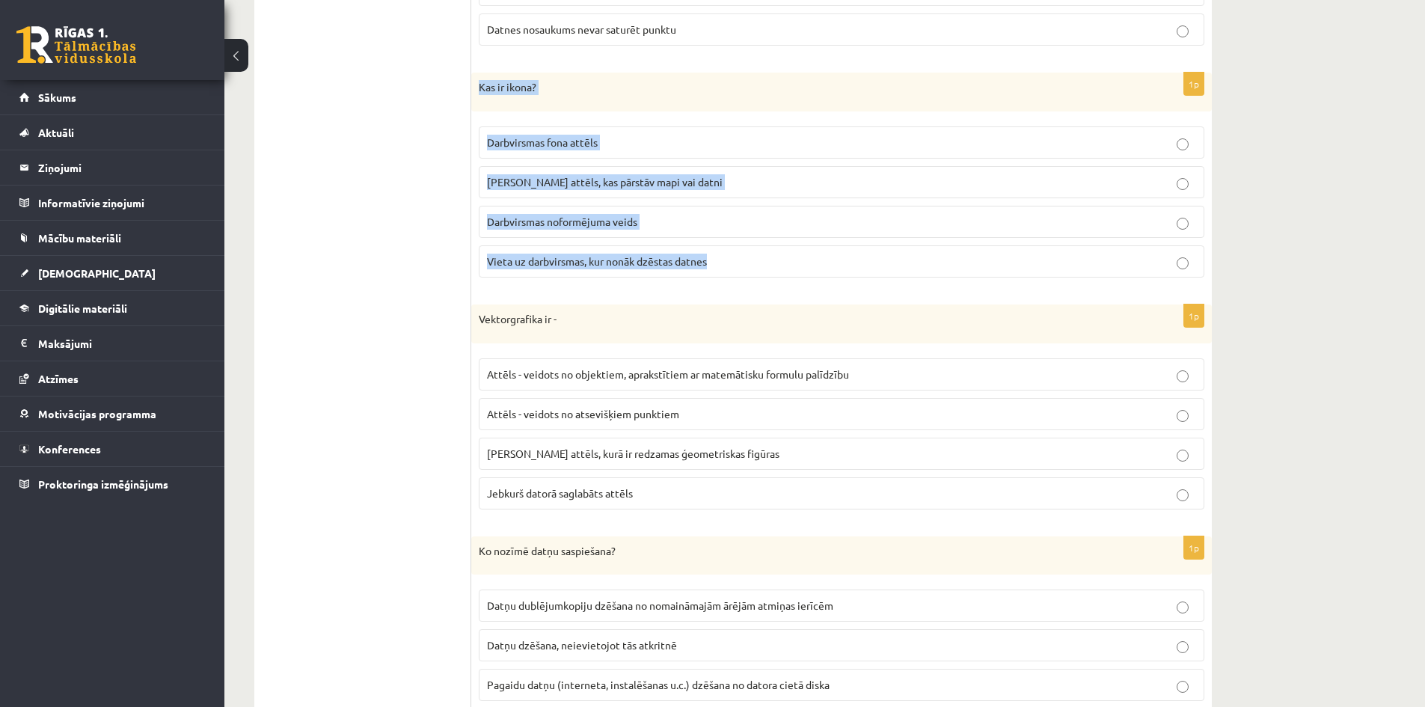
scroll to position [1571, 0]
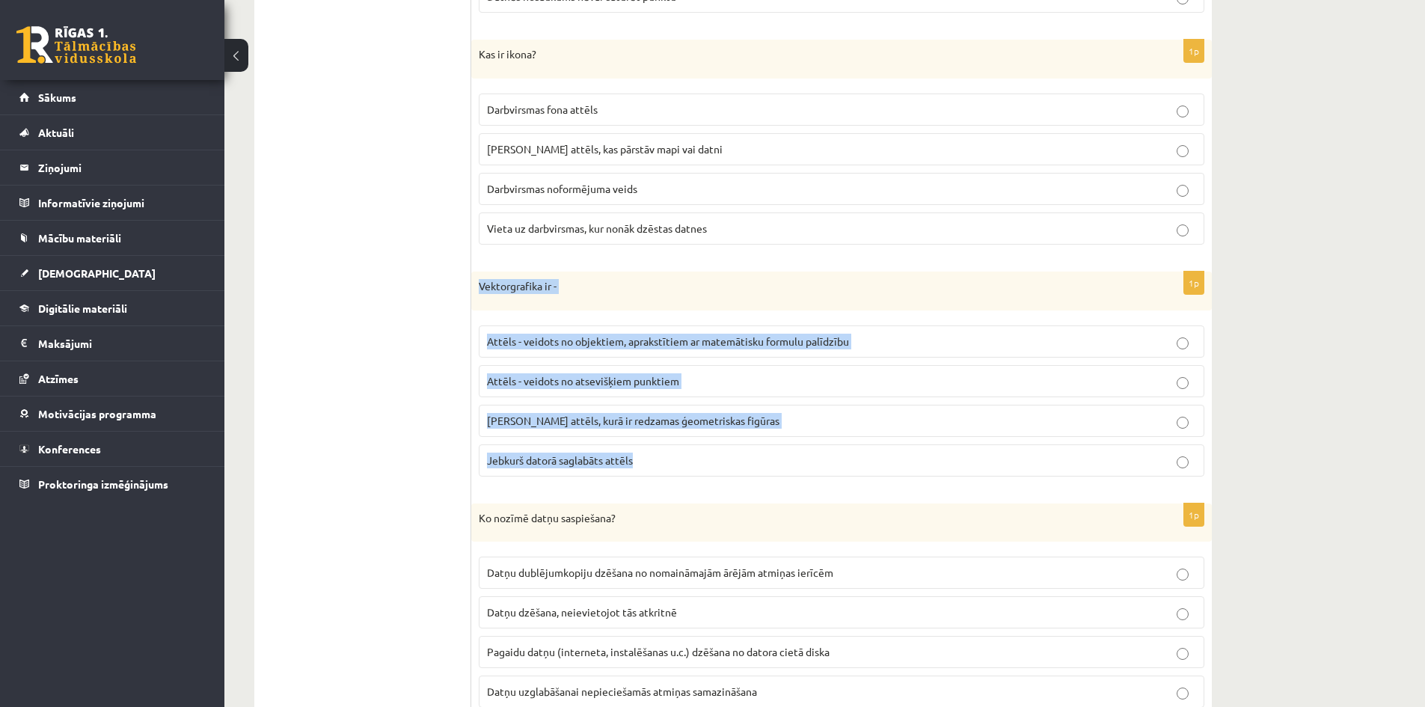
drag, startPoint x: 479, startPoint y: 282, endPoint x: 698, endPoint y: 456, distance: 279.6
click at [698, 456] on div "1p Vektorgrafika ir - Attēls - veidots no objektiem, aprakstītiem ar matemātisk…" at bounding box center [841, 380] width 741 height 217
copy div "Vektorgrafika ir - Attēls - veidots no objektiem, aprakstītiem ar matemātisku f…"
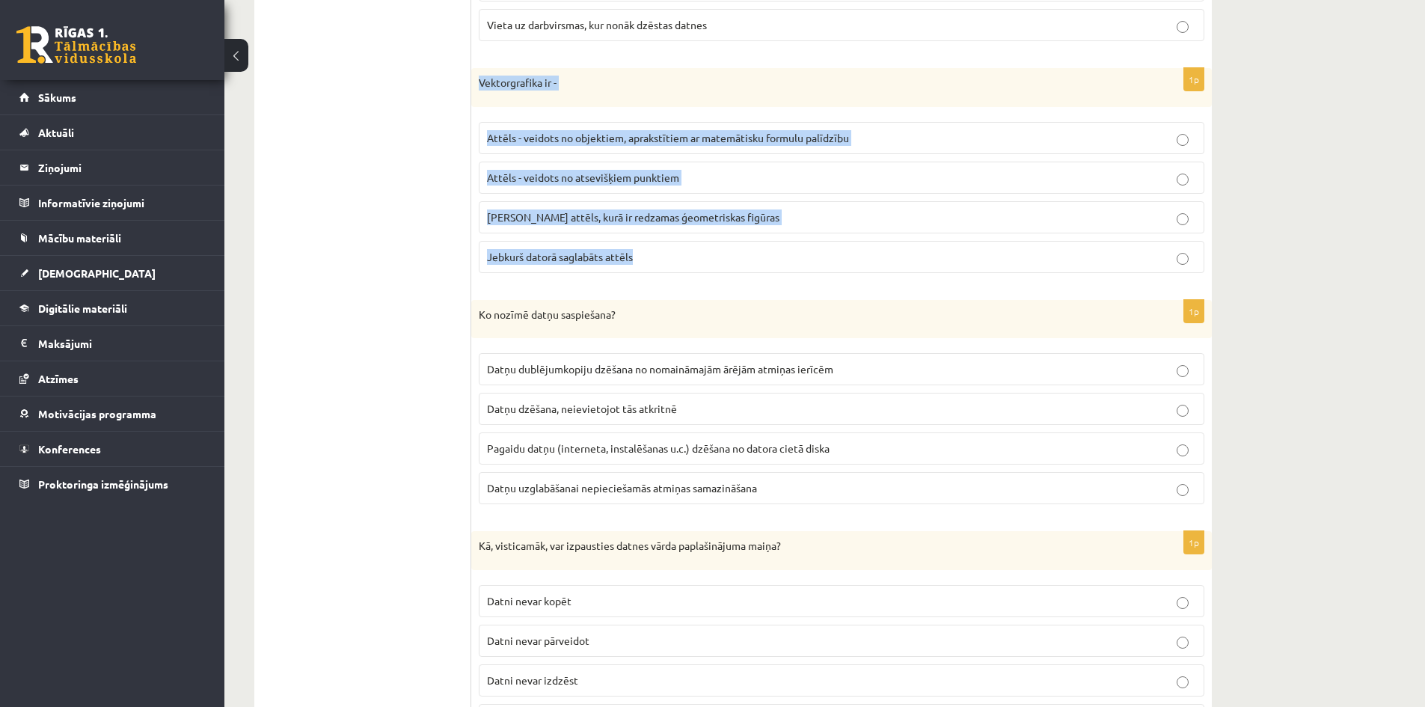
scroll to position [1870, 0]
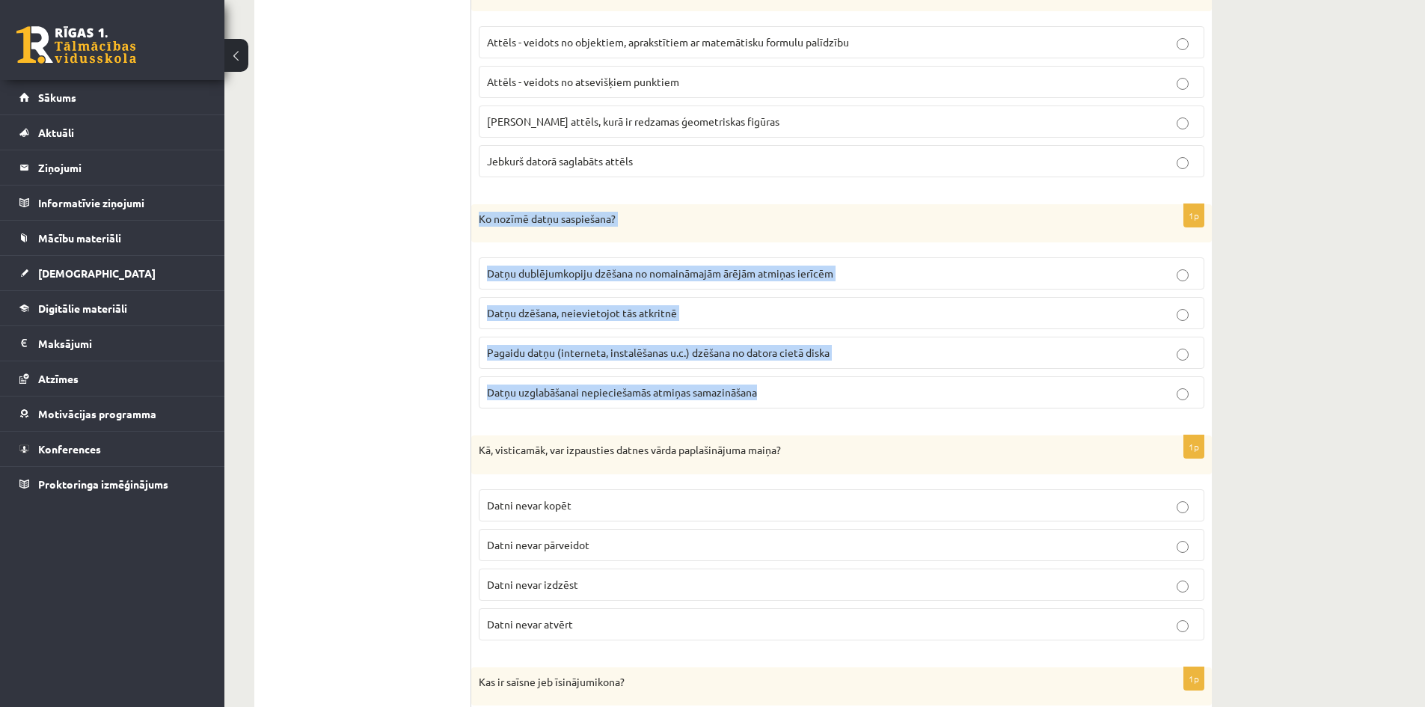
drag, startPoint x: 477, startPoint y: 217, endPoint x: 780, endPoint y: 400, distance: 354.4
click at [780, 400] on div "1p Ko nozīmē datņu saspiešana? Datņu dublējumkopiju dzēšana no nomaināmajām ārē…" at bounding box center [841, 312] width 741 height 217
copy div "Ko nozīmē datņu saspiešana? Datņu dublējumkopiju dzēšana no nomaināmajām ārējām…"
drag, startPoint x: 466, startPoint y: 447, endPoint x: 604, endPoint y: 622, distance: 222.7
click at [604, 622] on div "**********" at bounding box center [733, 191] width 958 height 3140
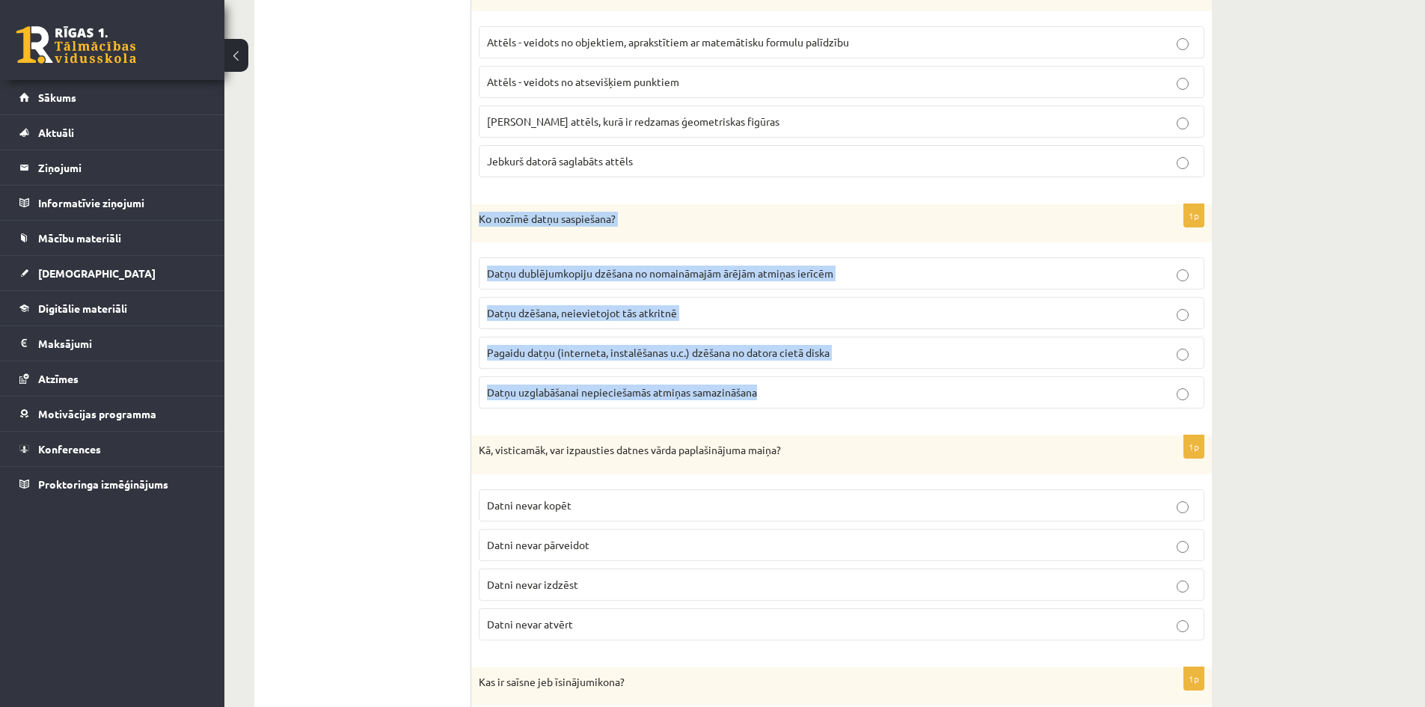
click at [620, 603] on fieldset "Datni nevar kopēt Datni nevar pārveidot Datni nevar izdzēst Datni nevar atvērt" at bounding box center [842, 563] width 726 height 163
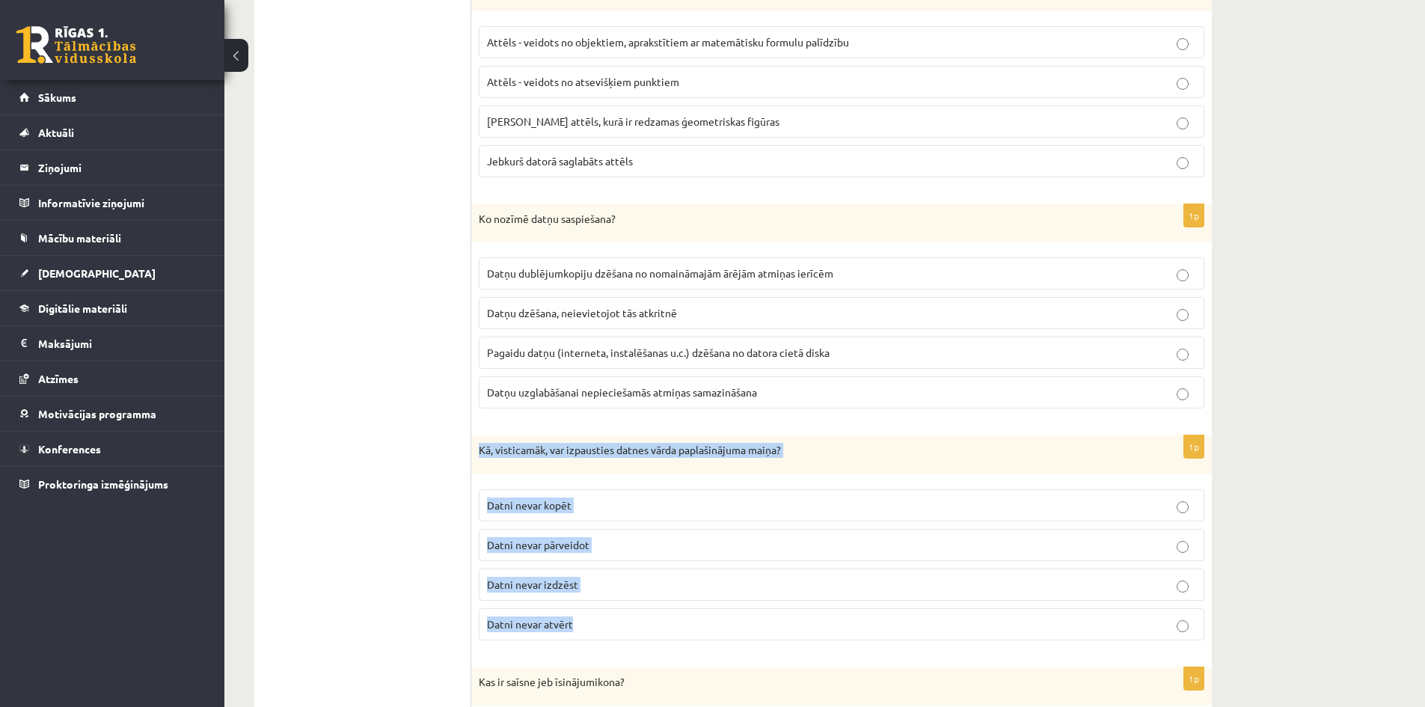
drag, startPoint x: 480, startPoint y: 448, endPoint x: 607, endPoint y: 608, distance: 203.9
click at [607, 608] on div "1p Kā, visticamāk, var izpausties datnes vārda paplašinājuma maiņa? Datni nevar…" at bounding box center [841, 543] width 741 height 217
copy div "Kā, visticamāk, var izpausties datnes vārda paplašinājuma maiņa? Datni nevar ko…"
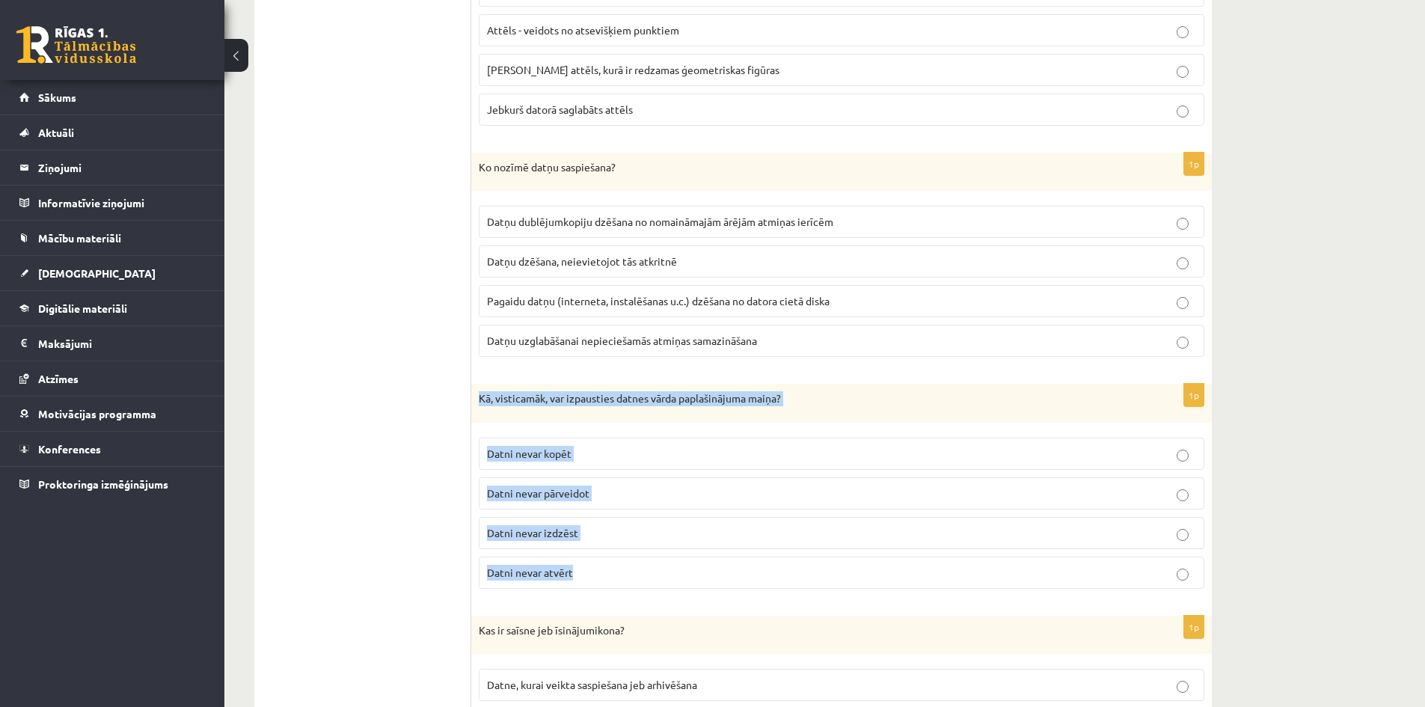
scroll to position [2245, 0]
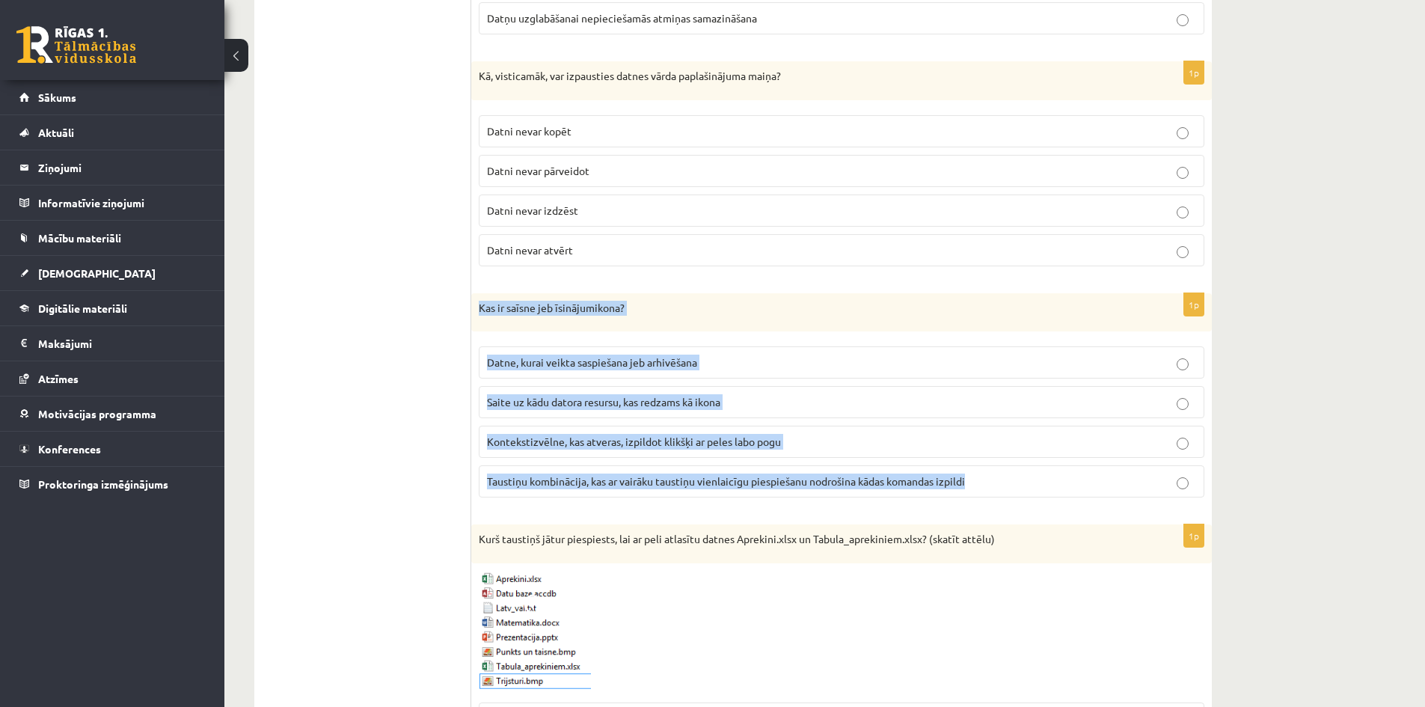
drag, startPoint x: 476, startPoint y: 304, endPoint x: 983, endPoint y: 509, distance: 547.1
click at [983, 509] on div "1p Kas ir saīsne jeb īsinājumikona? Datne, kurai veikta saspiešana jeb arhivēša…" at bounding box center [841, 401] width 741 height 217
copy div "Kas ir saīsne jeb īsinājumikona? Datne, kurai veikta saspiešana jeb arhivēšana …"
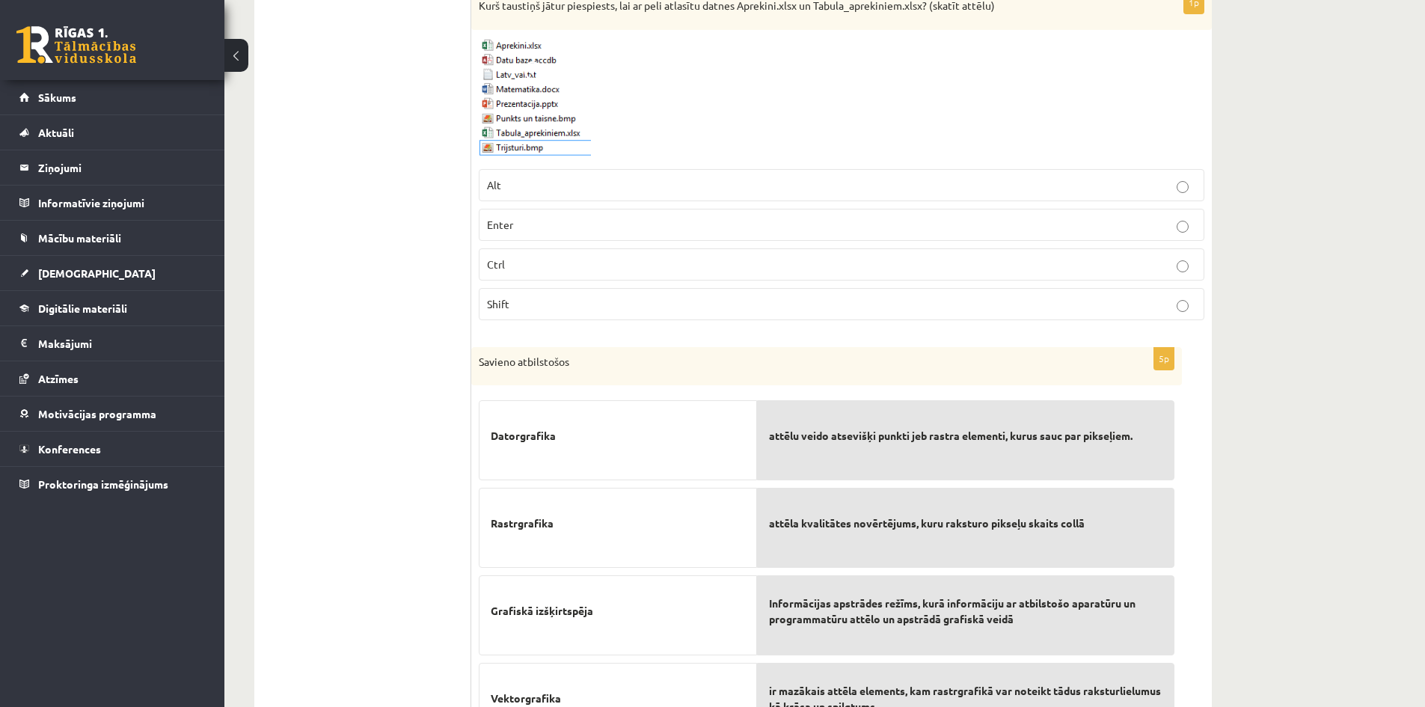
scroll to position [2843, 0]
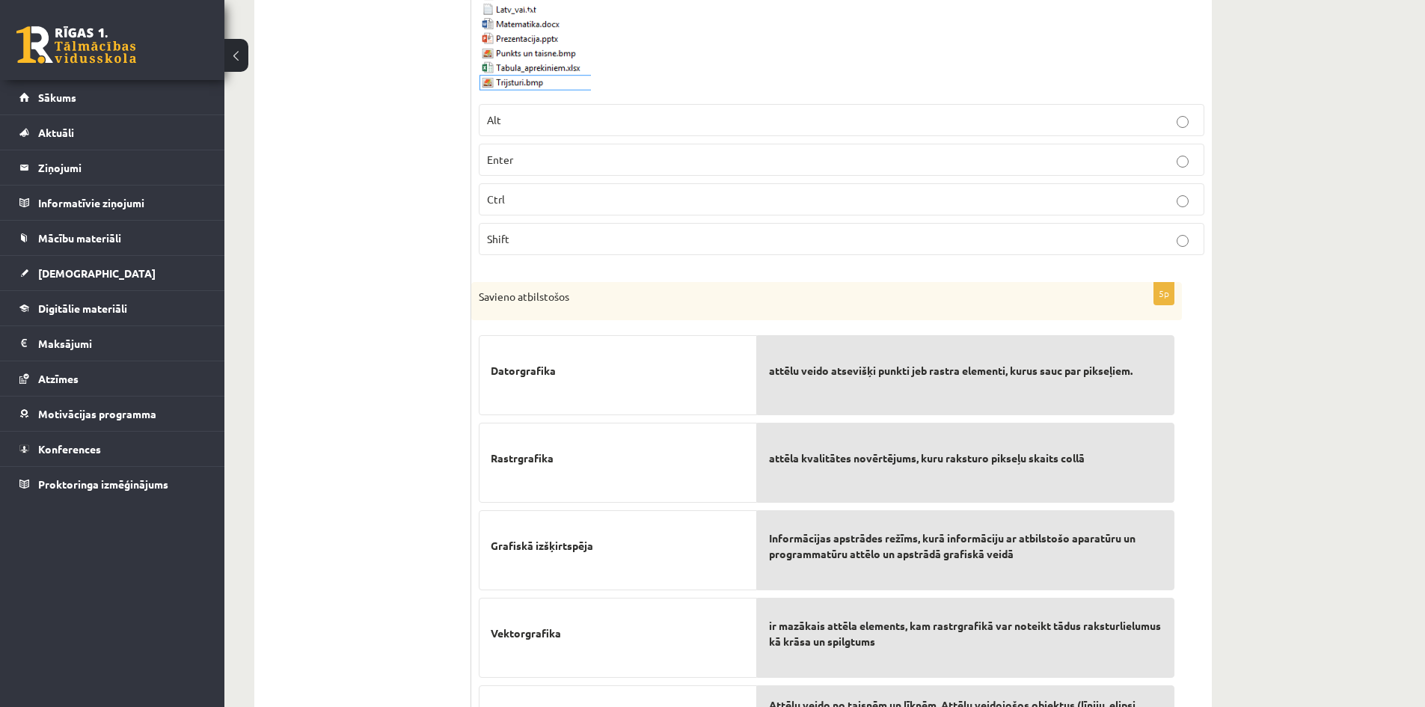
click at [841, 383] on p "attēlu veido atsevišķi punkti jeb rastra elementi, kurus sauc par pikseļiem." at bounding box center [966, 370] width 394 height 47
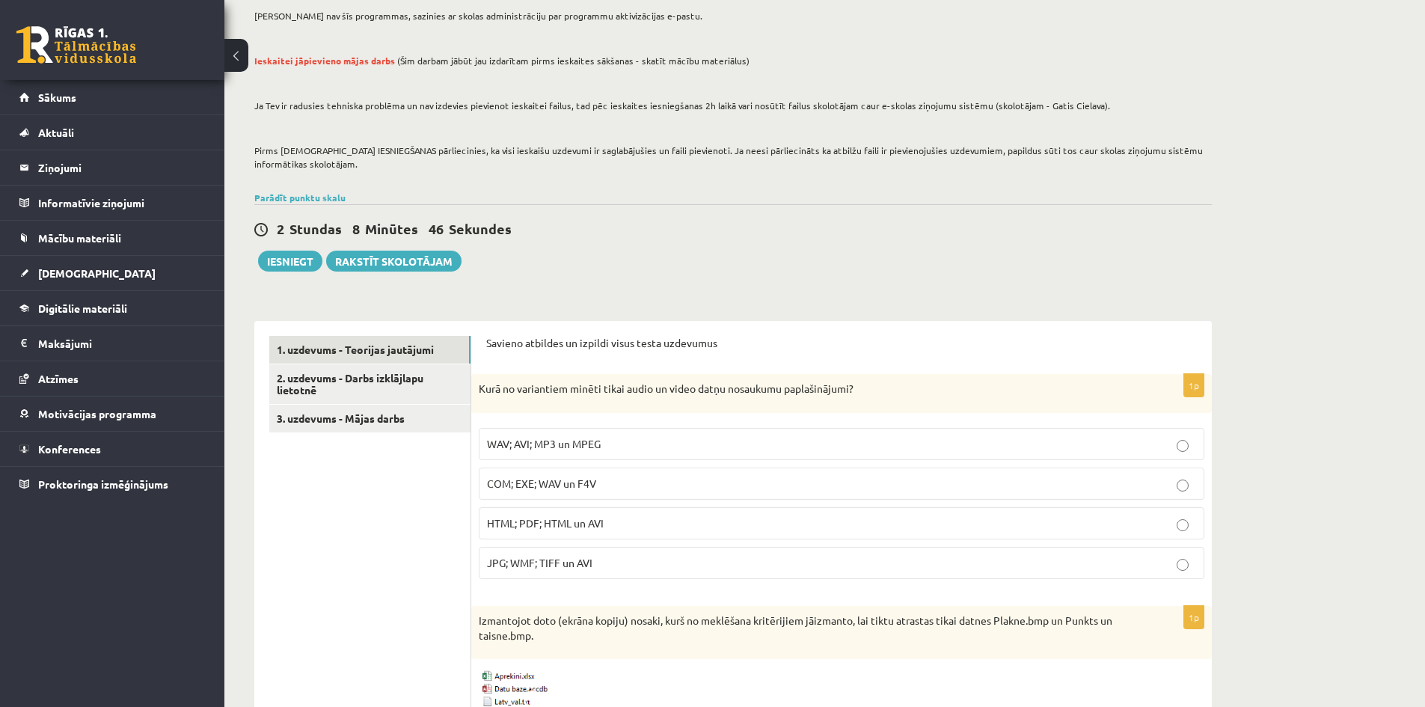
scroll to position [224, 0]
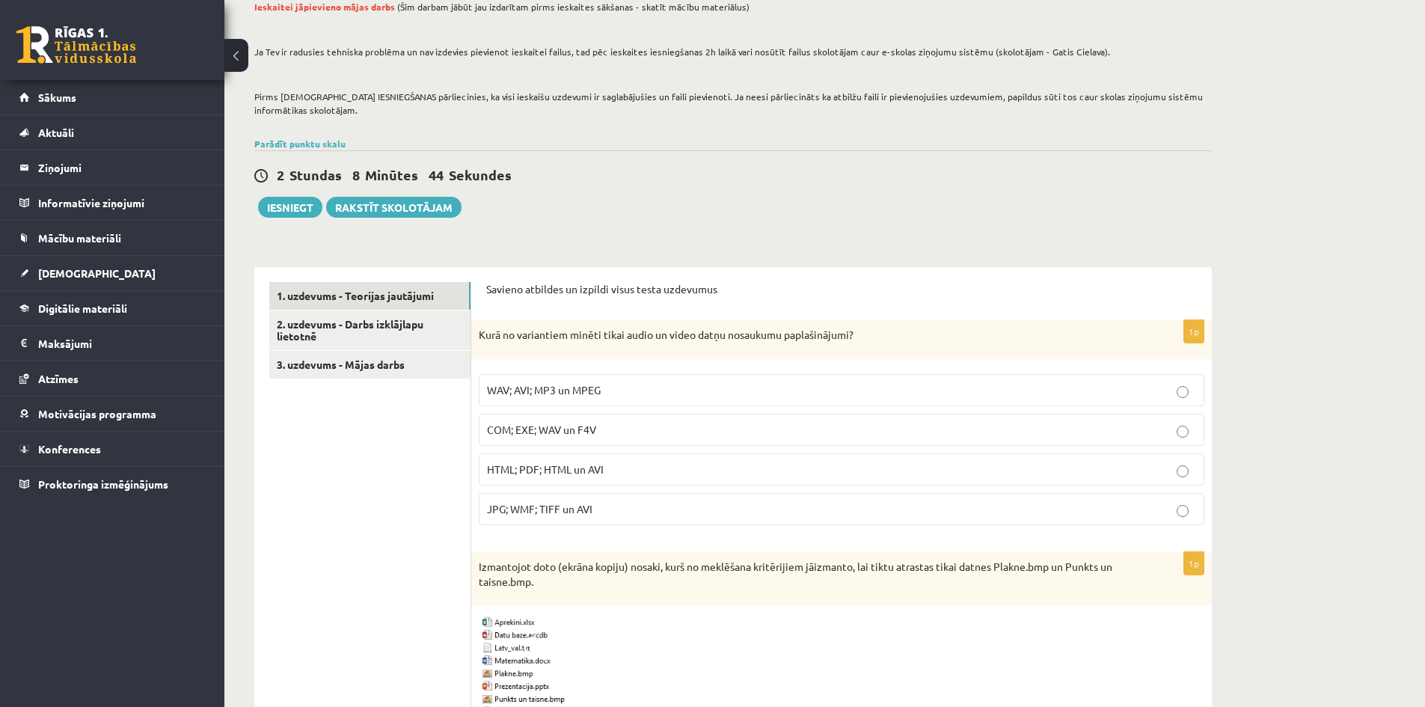
click at [614, 394] on p "WAV; AVI; MP3 un MPEG" at bounding box center [841, 390] width 709 height 16
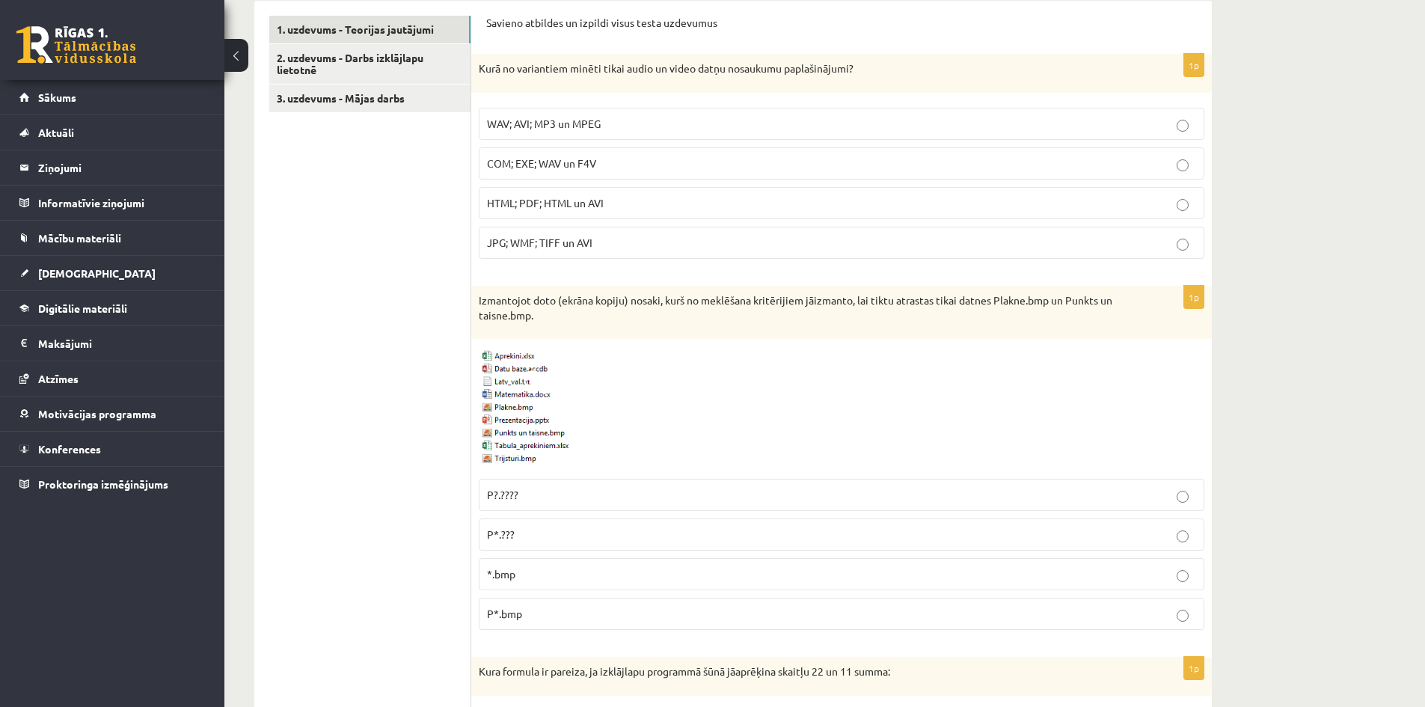
scroll to position [524, 0]
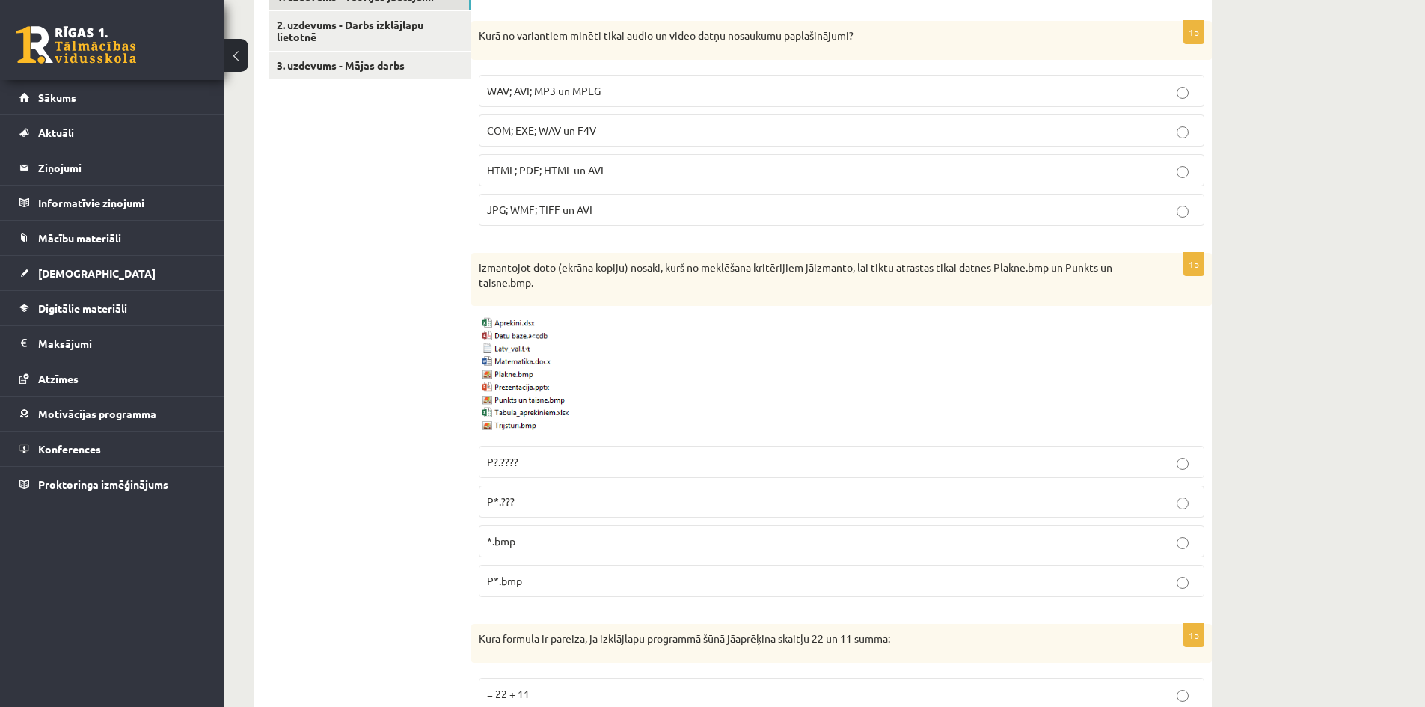
click at [552, 586] on p "P*.bmp" at bounding box center [841, 581] width 709 height 16
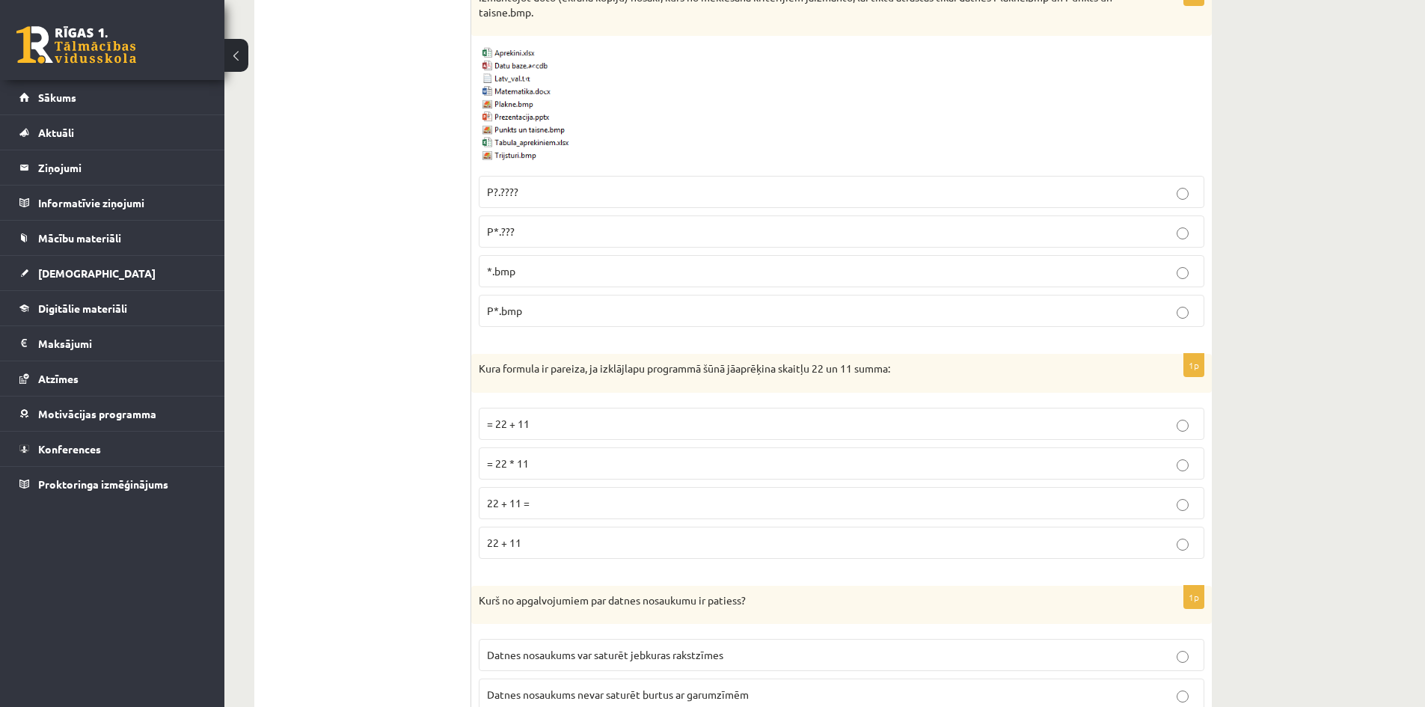
scroll to position [823, 0]
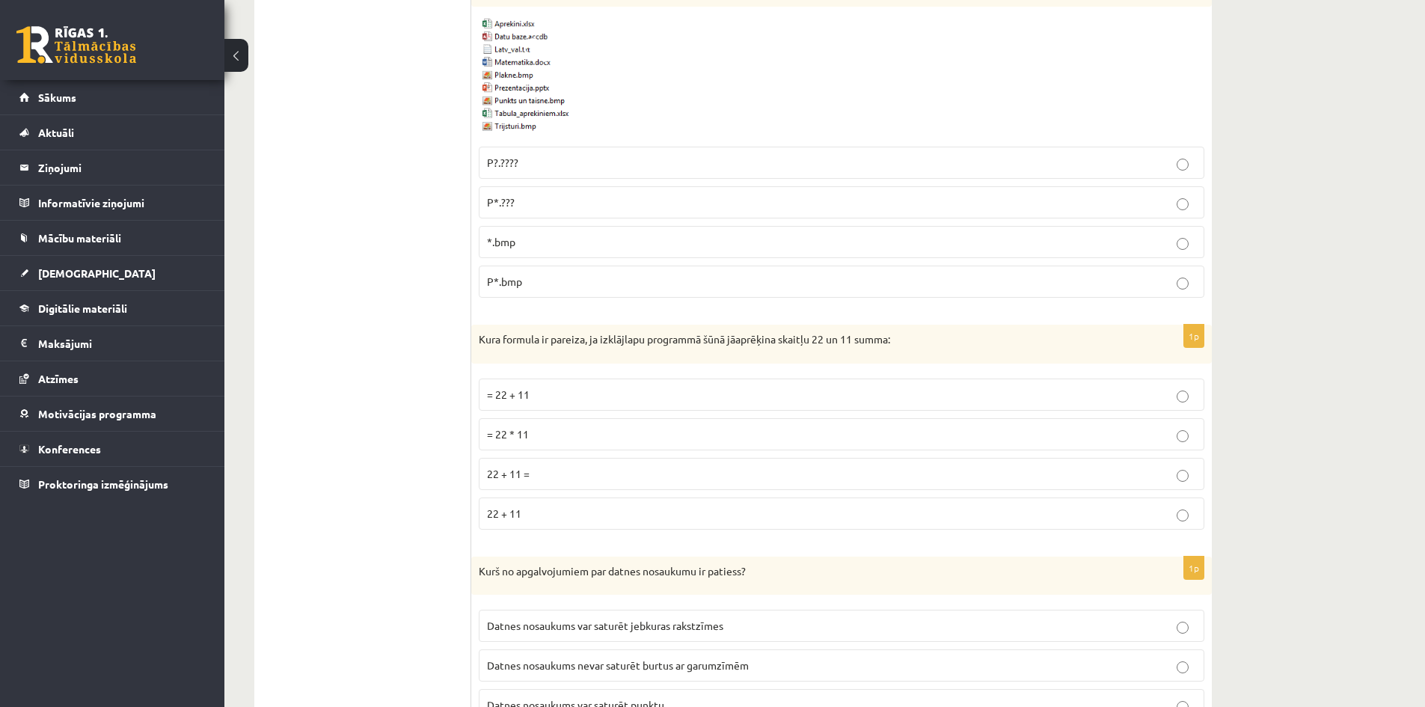
click at [539, 395] on p "= 22 + 11" at bounding box center [841, 395] width 709 height 16
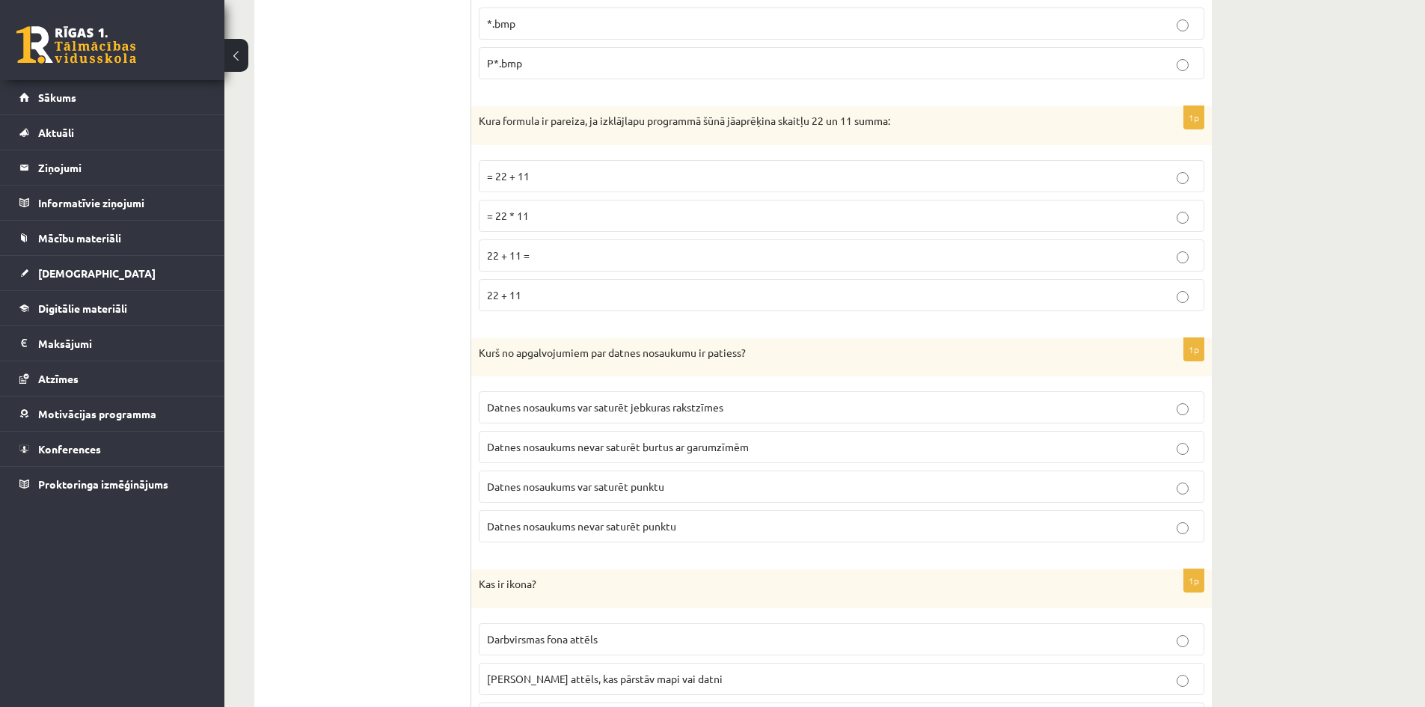
scroll to position [1047, 0]
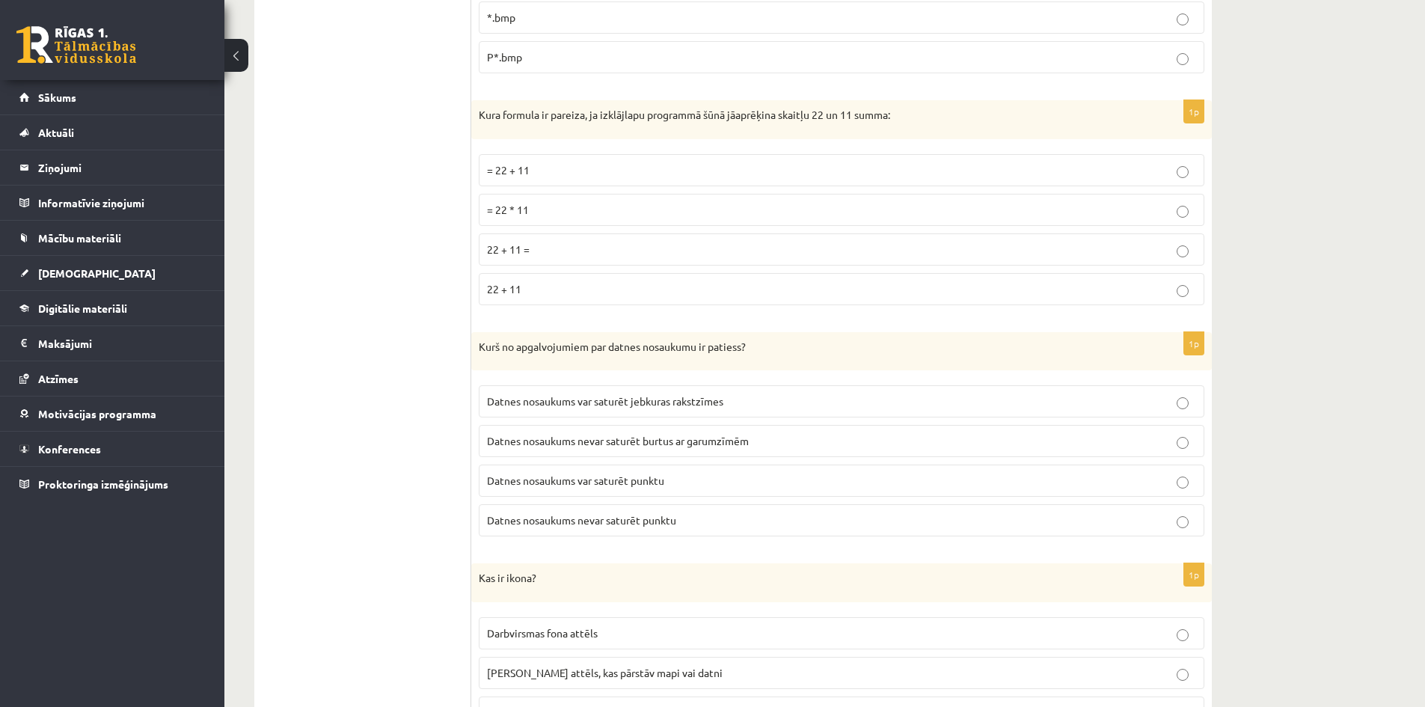
click at [664, 486] on span "Datnes nosaukums var saturēt punktu" at bounding box center [575, 480] width 177 height 13
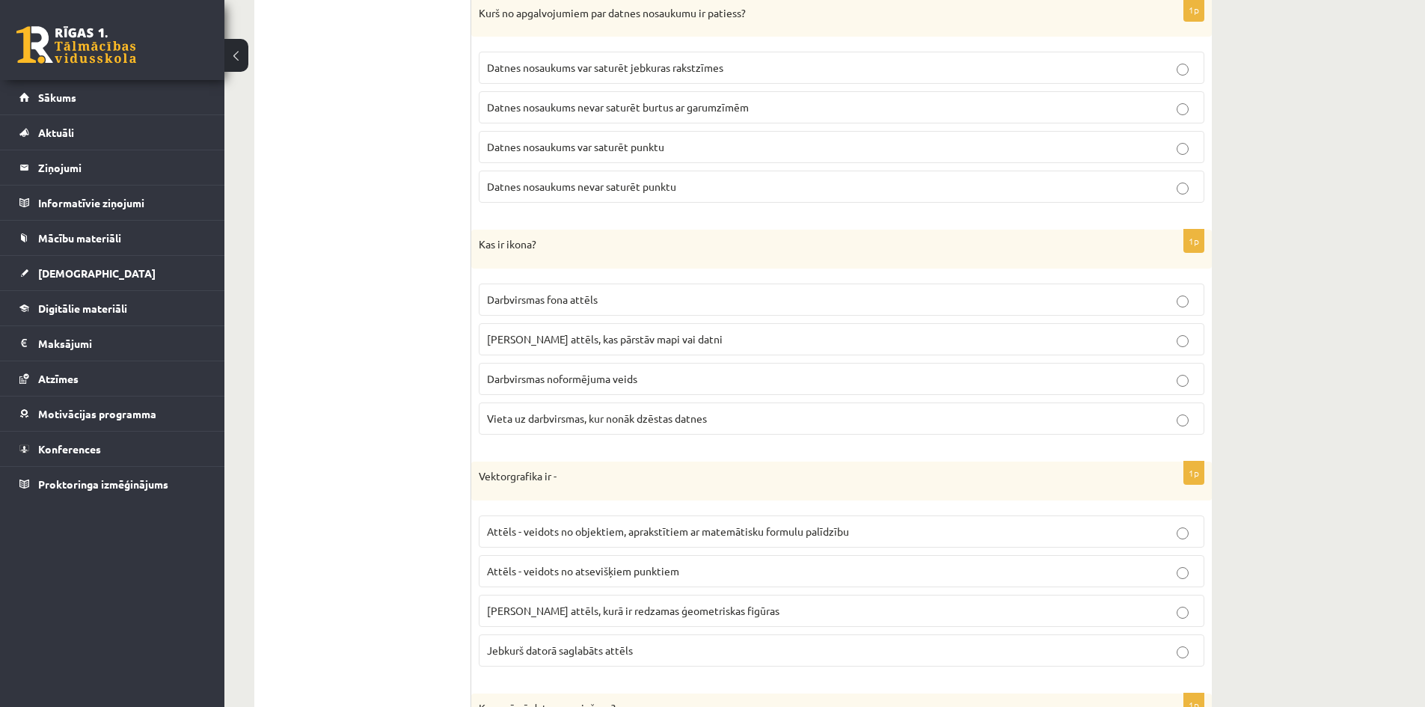
scroll to position [1309, 0]
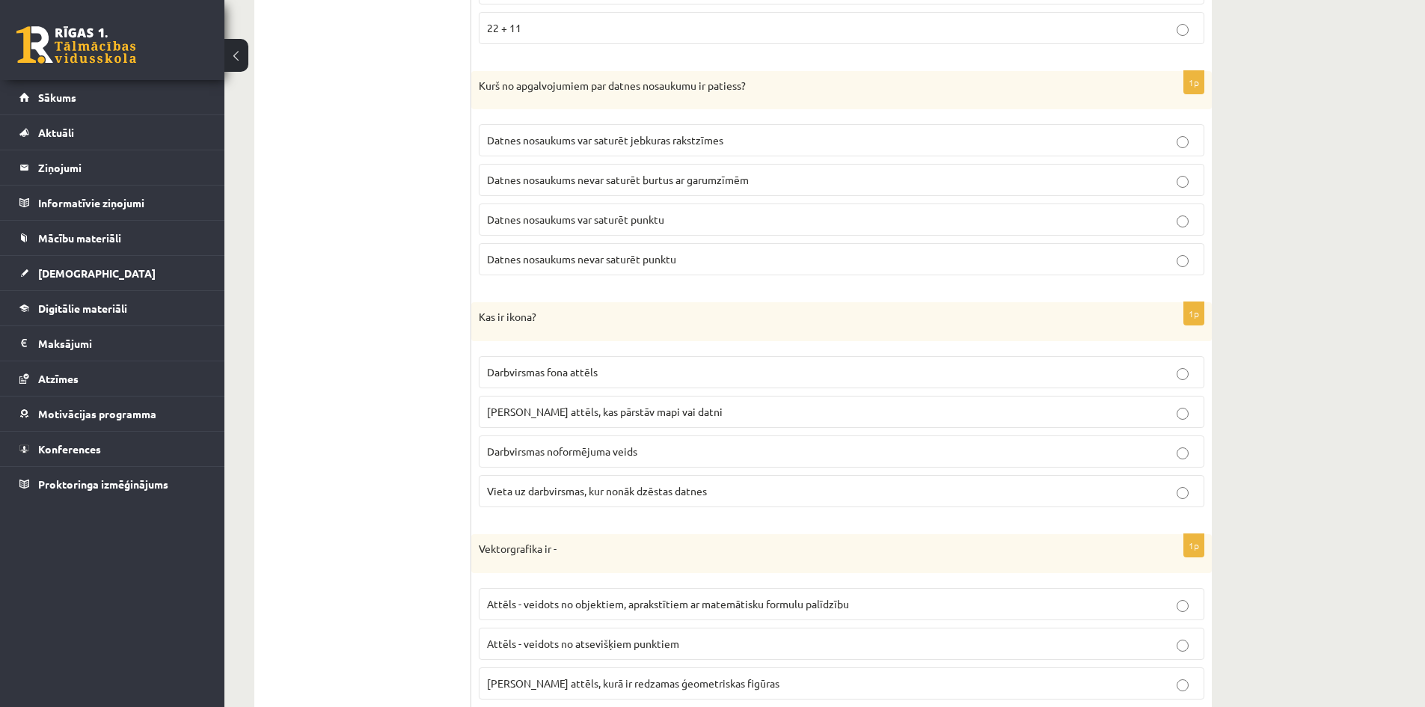
click at [620, 406] on span "[PERSON_NAME] attēls, kas pārstāv mapi vai datni" at bounding box center [605, 411] width 236 height 13
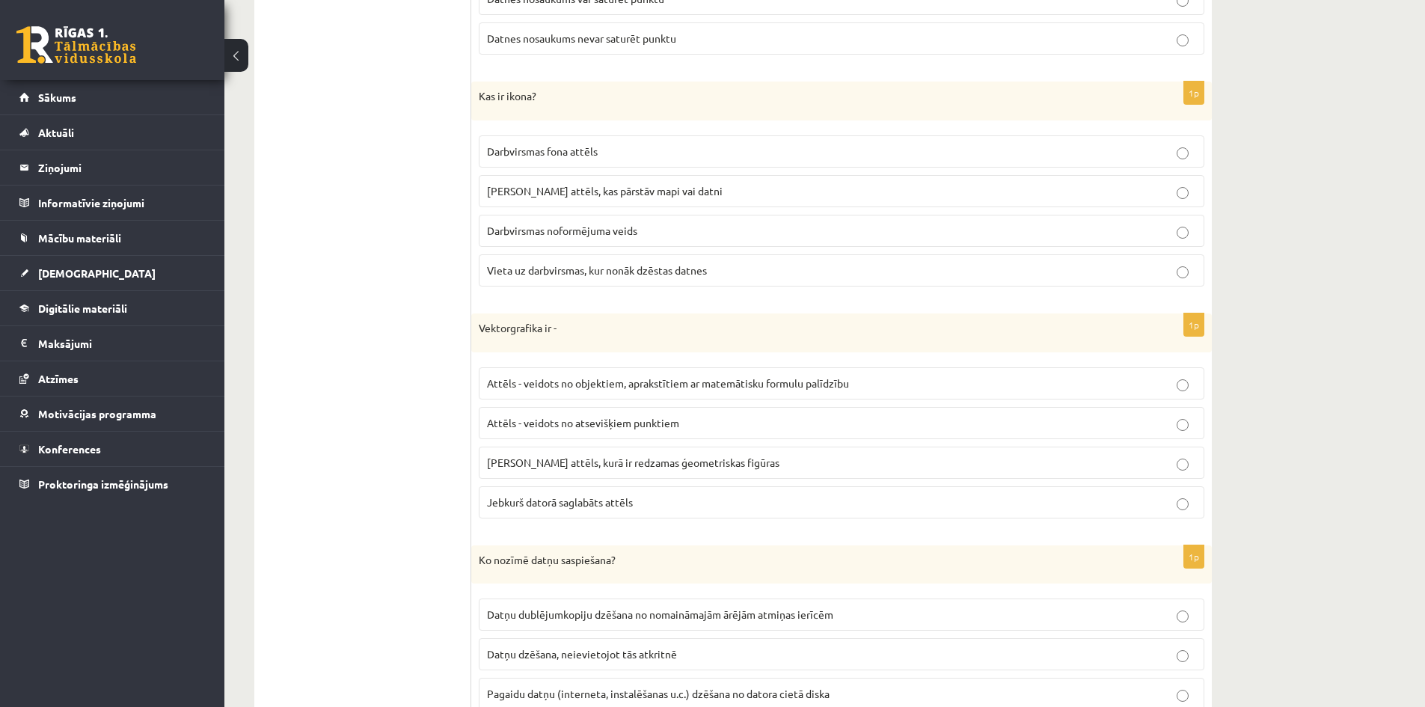
scroll to position [1533, 0]
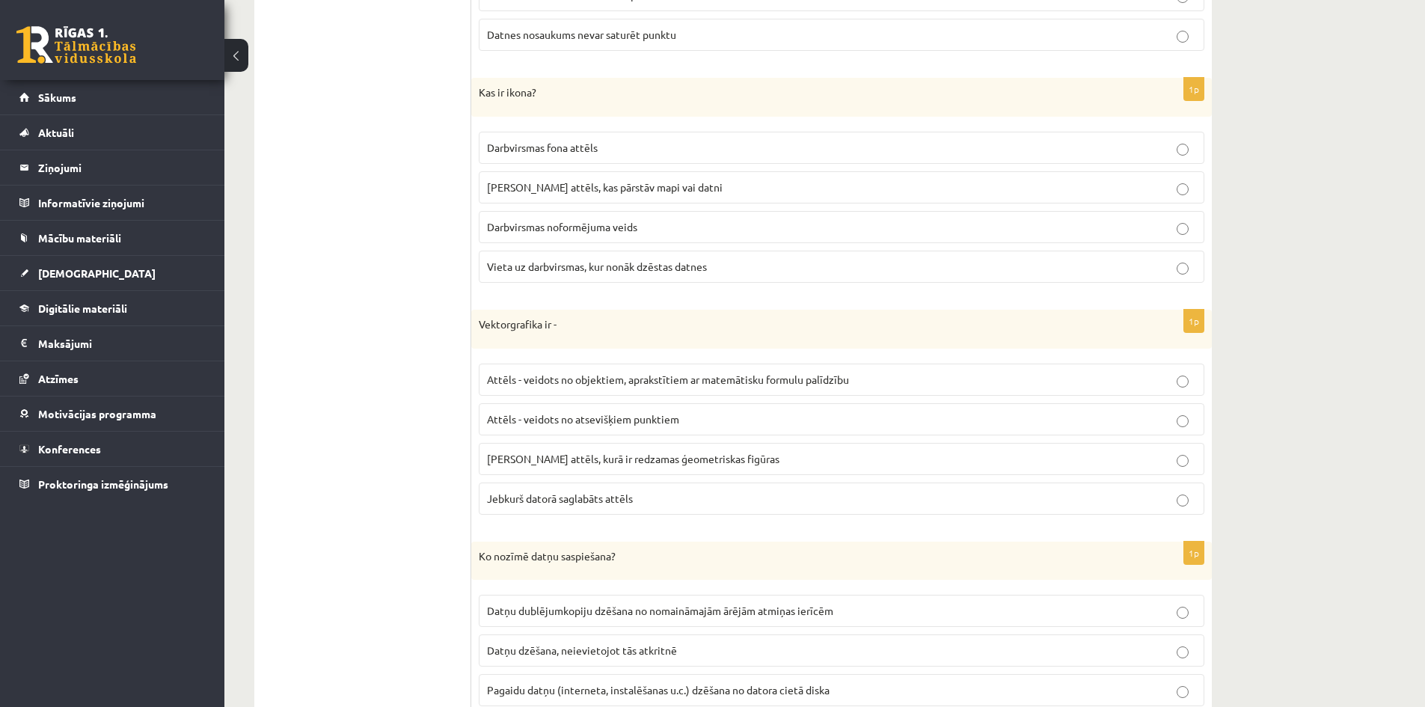
click at [653, 388] on label "Attēls - veidots no objektiem, aprakstītiem ar matemātisku formulu palīdzību" at bounding box center [842, 380] width 726 height 32
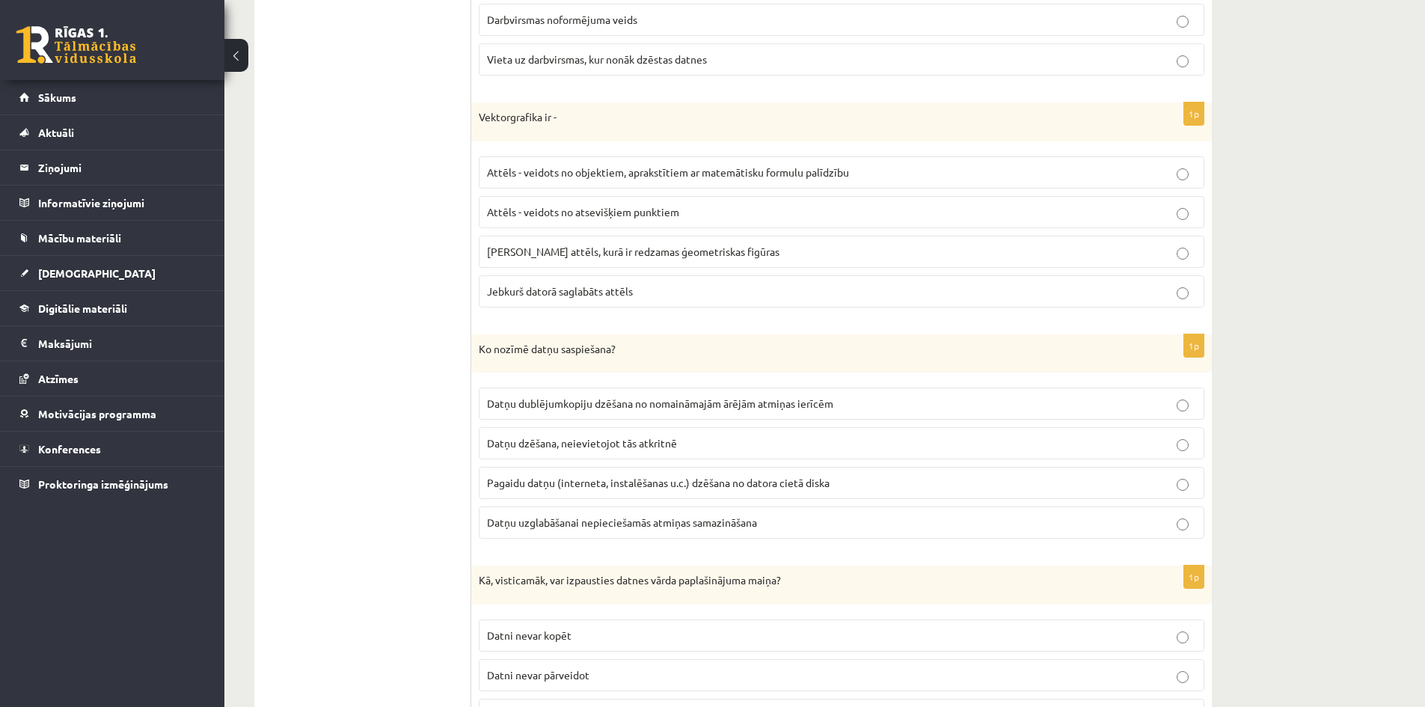
scroll to position [1757, 0]
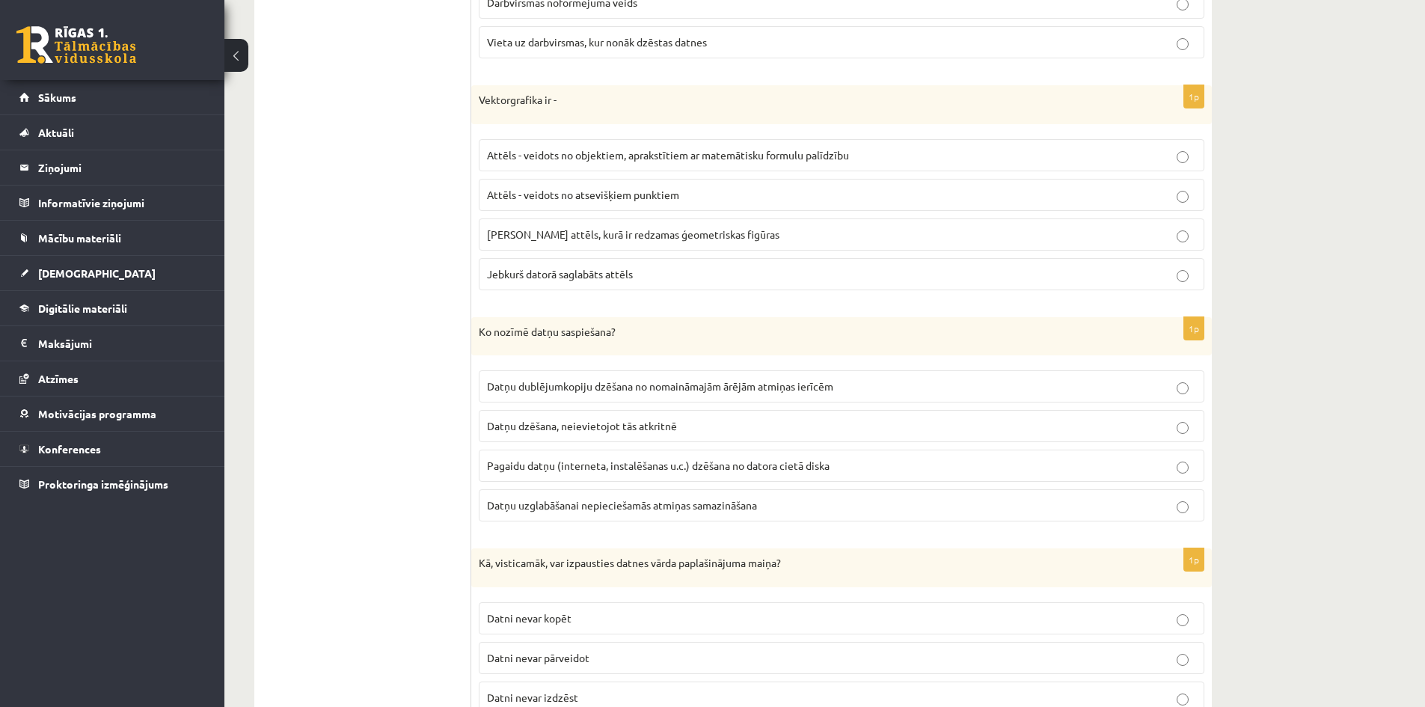
click at [663, 510] on span "Datņu uzglabāšanai nepieciešamās atmiņas samazināšana" at bounding box center [622, 504] width 270 height 13
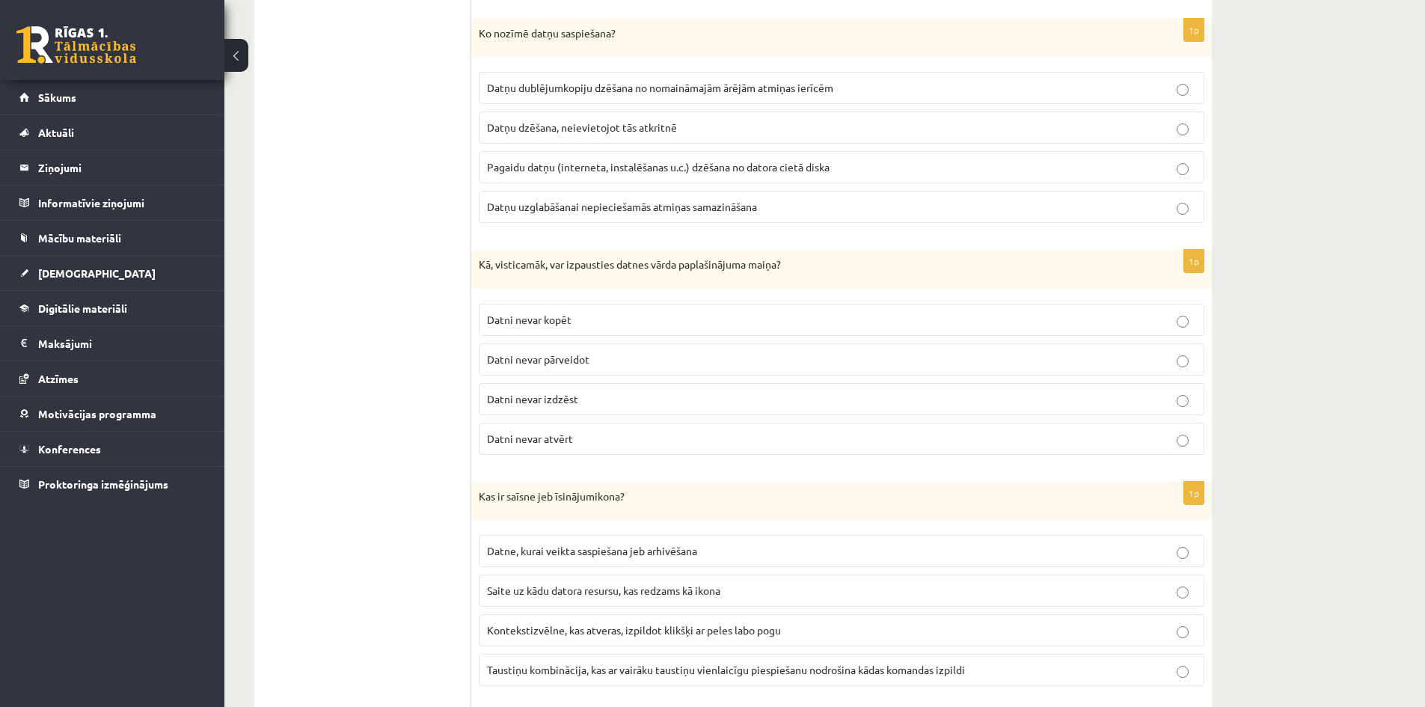
scroll to position [2057, 0]
click at [624, 401] on p "Datni nevar izdzēst" at bounding box center [841, 399] width 709 height 16
click at [599, 428] on label "Datni nevar atvērt" at bounding box center [842, 438] width 726 height 32
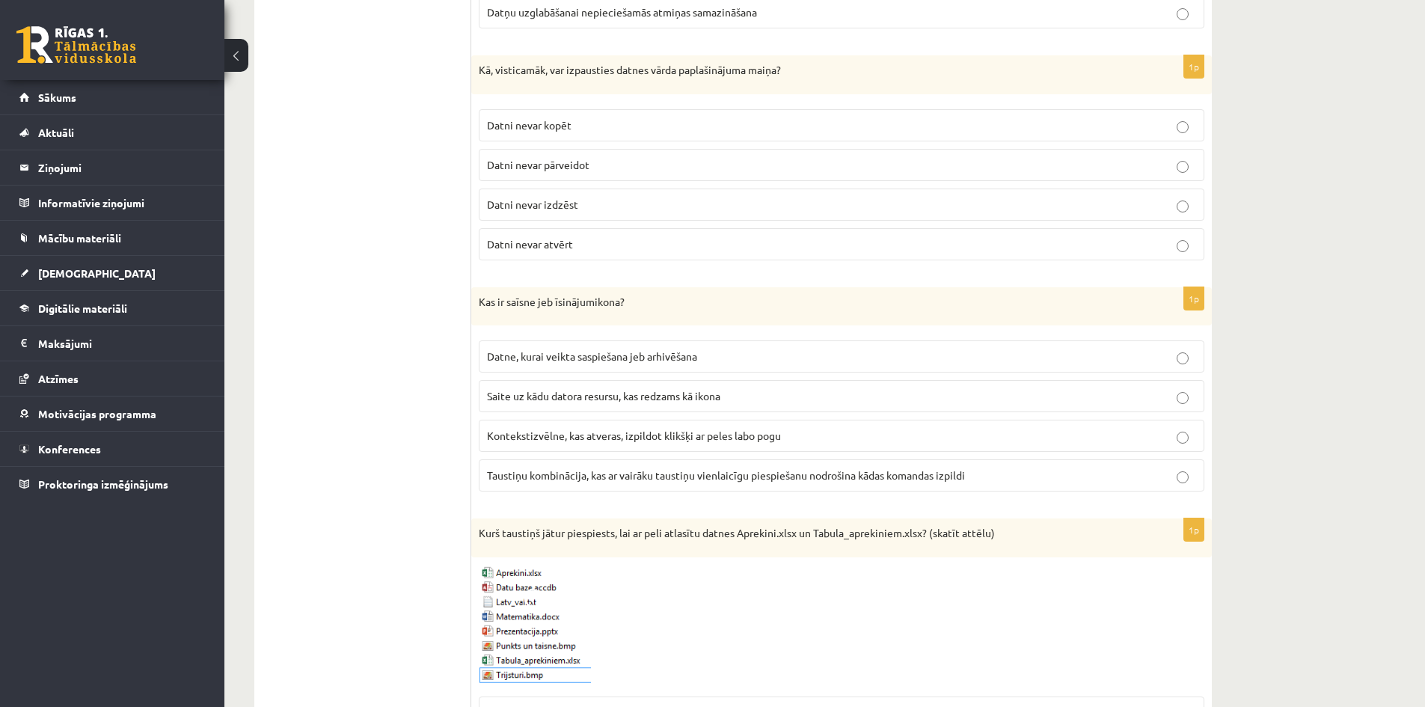
scroll to position [2281, 0]
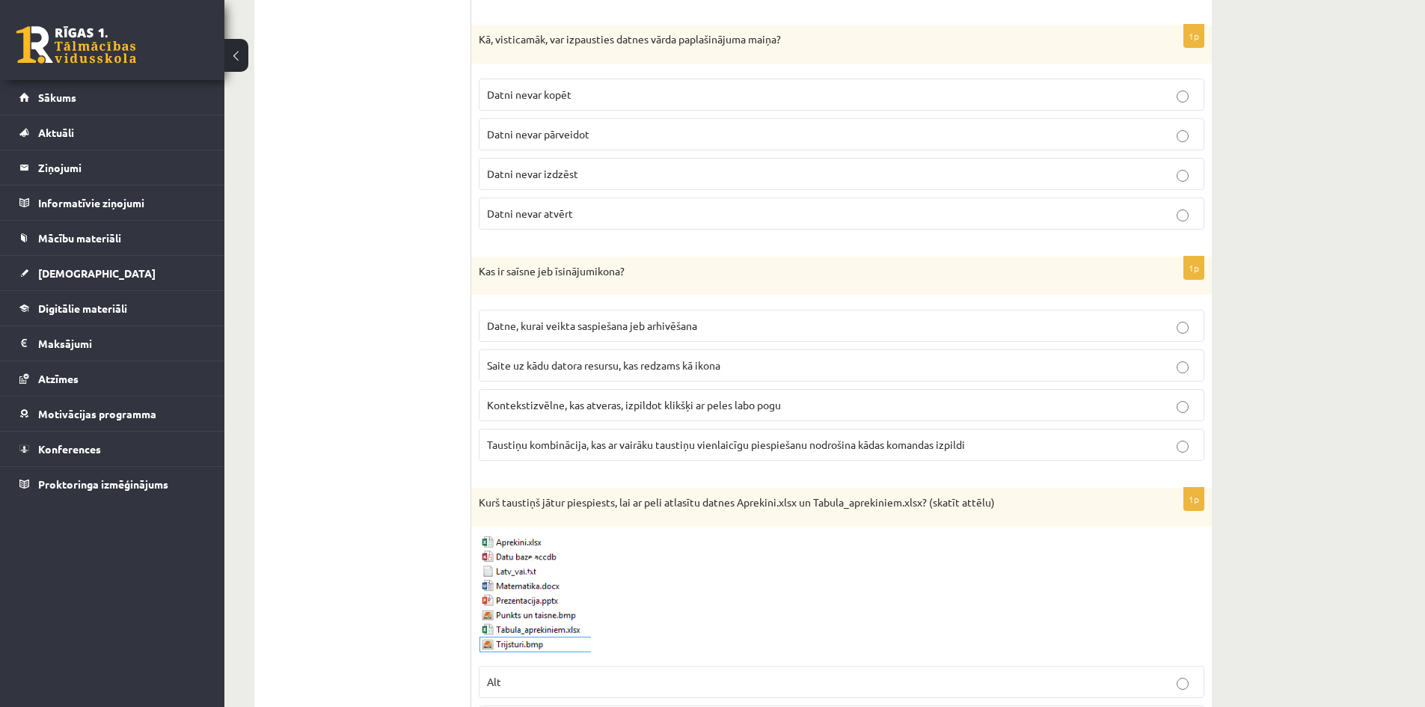
click at [593, 370] on span "Saite uz kādu datora resursu, kas redzams kā ikona" at bounding box center [603, 364] width 233 height 13
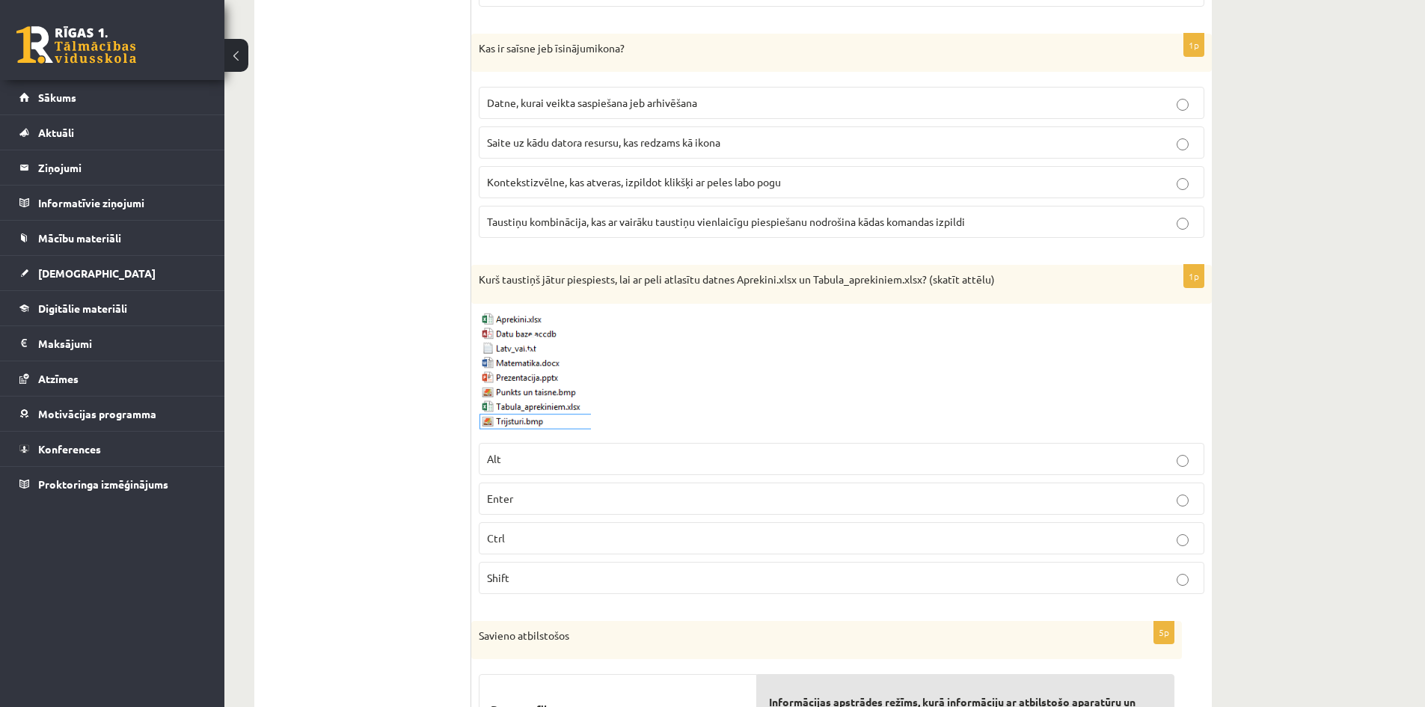
scroll to position [2506, 0]
click at [521, 539] on p "Ctrl" at bounding box center [841, 537] width 709 height 16
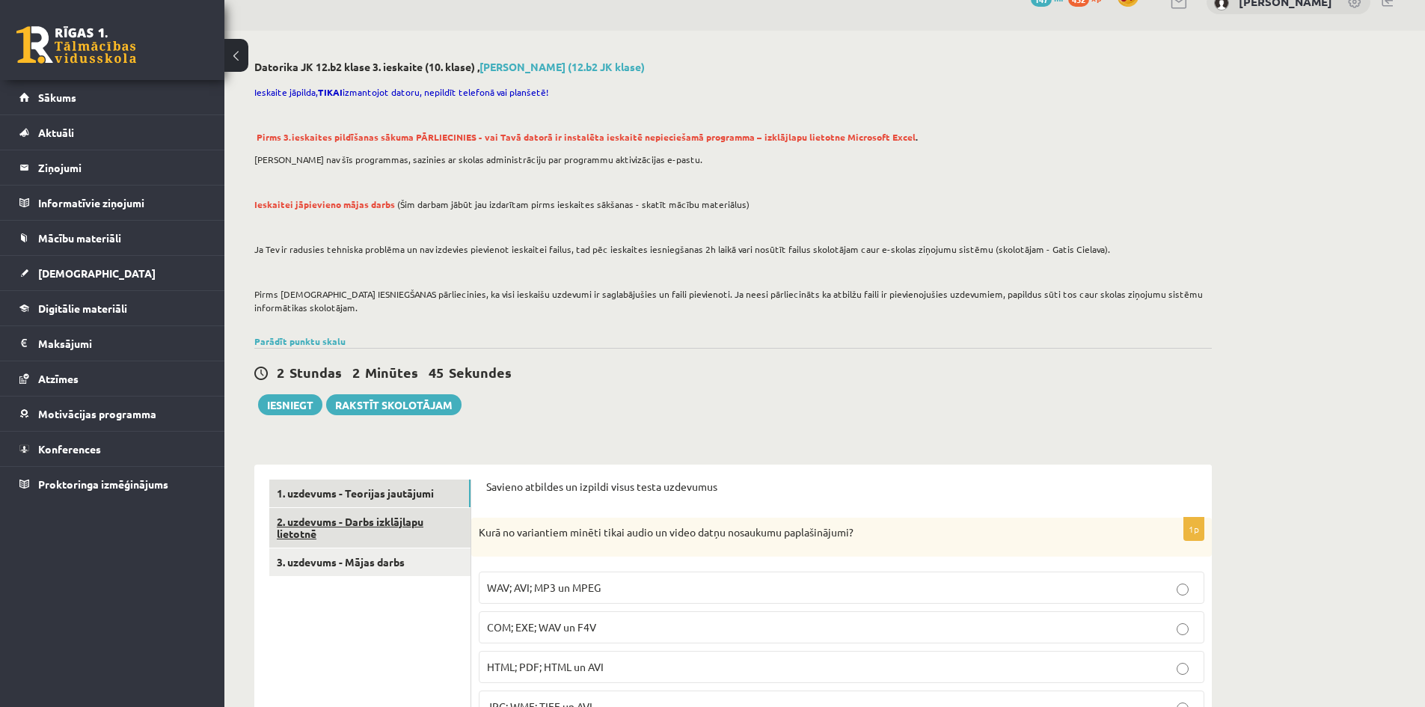
scroll to position [75, 0]
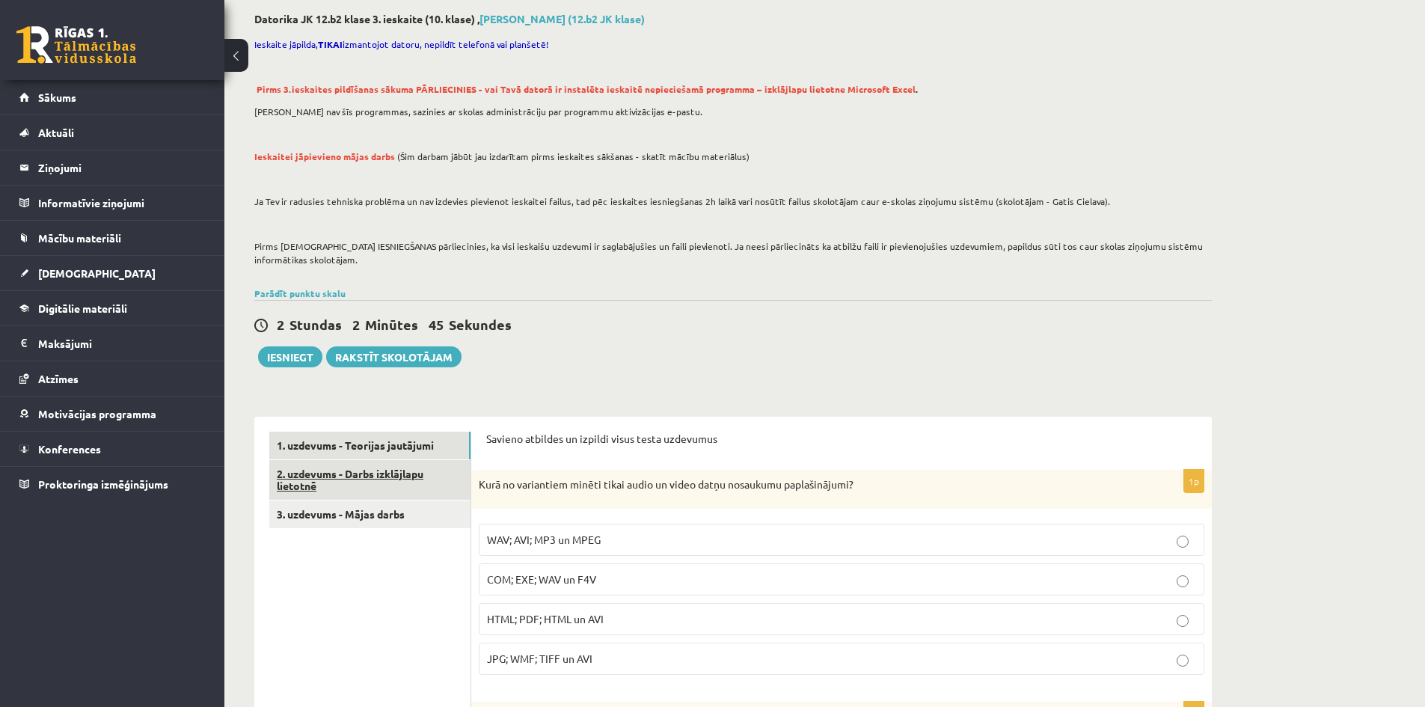
click at [372, 474] on link "2. uzdevums - Darbs izklājlapu lietotnē" at bounding box center [369, 480] width 201 height 40
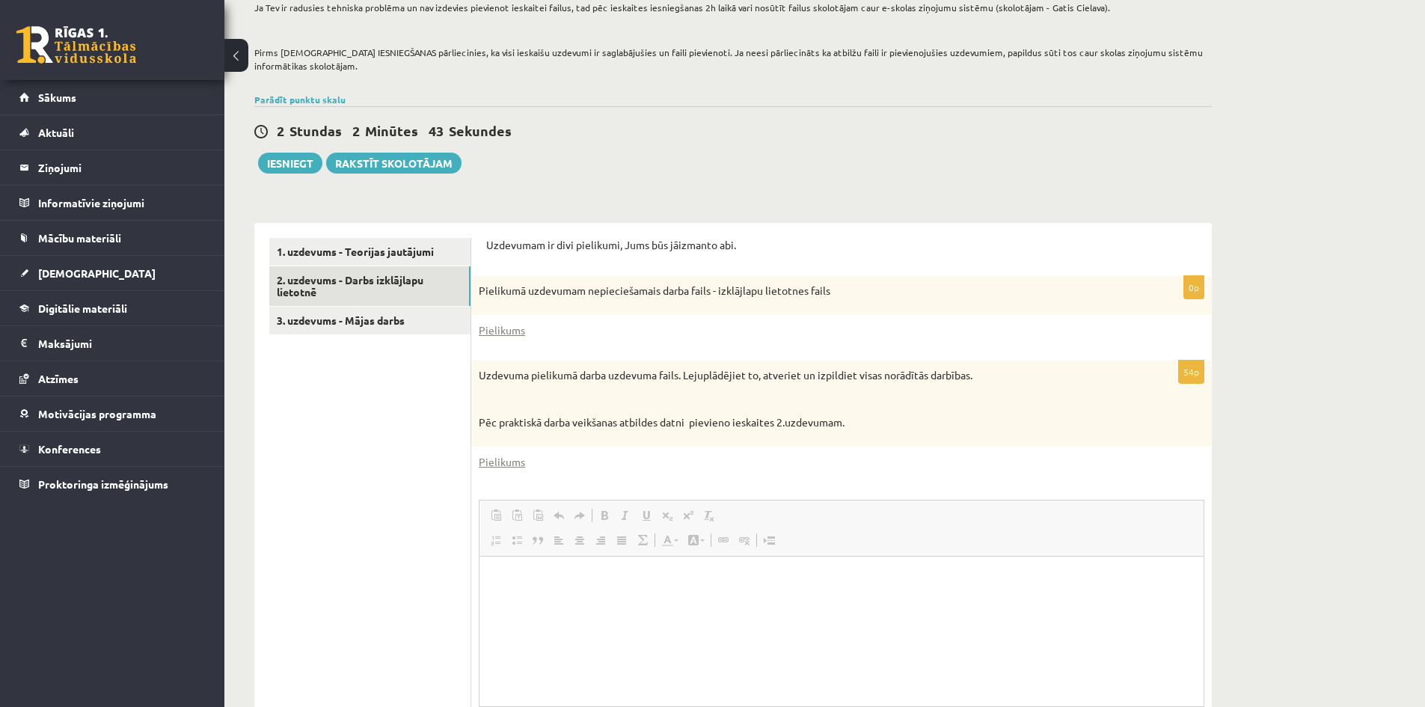
scroll to position [0, 0]
click at [507, 331] on link "Pielikums" at bounding box center [502, 330] width 46 height 16
click at [514, 463] on link "Pielikums" at bounding box center [502, 461] width 46 height 16
